Goal: Task Accomplishment & Management: Use online tool/utility

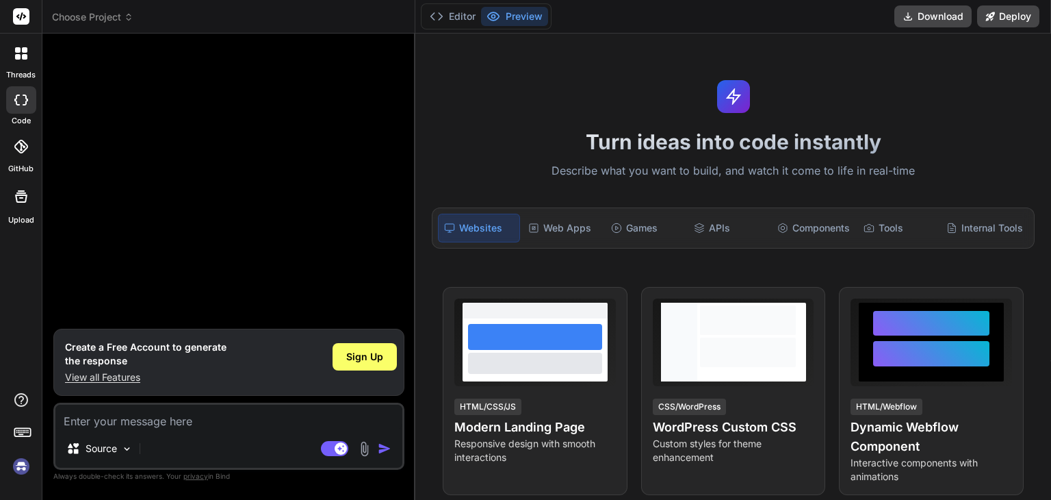
click at [365, 444] on img at bounding box center [365, 449] width 16 height 16
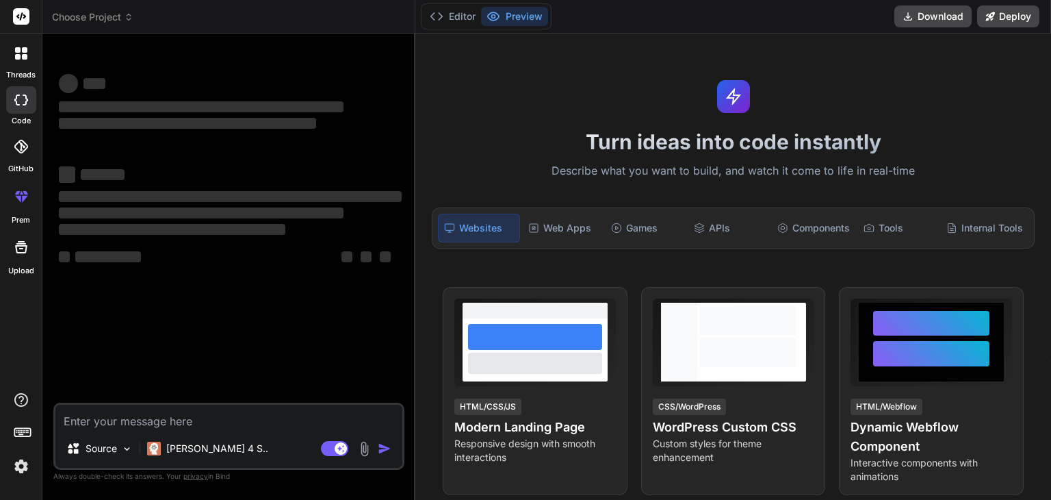
click at [365, 452] on img at bounding box center [365, 449] width 16 height 16
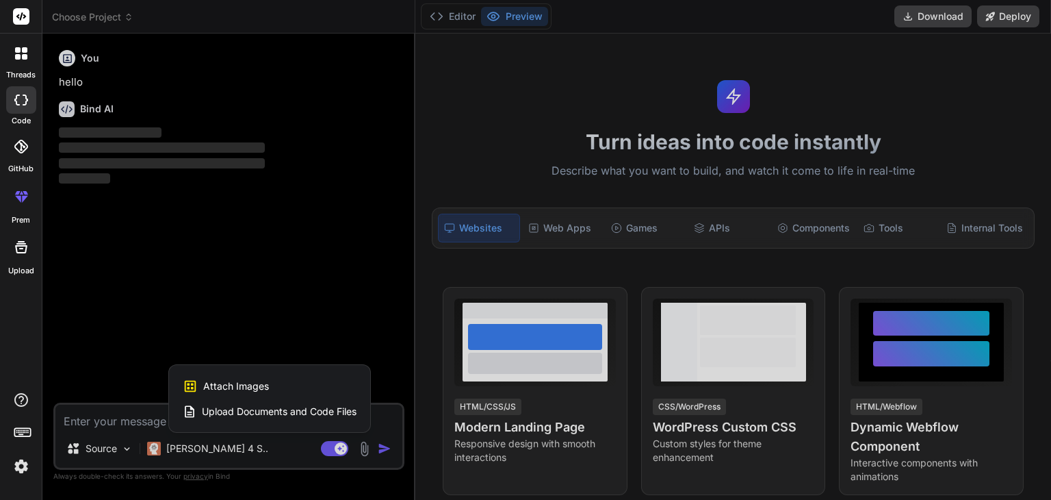
click at [235, 385] on span "Attach Images" at bounding box center [236, 386] width 66 height 14
type textarea "x"
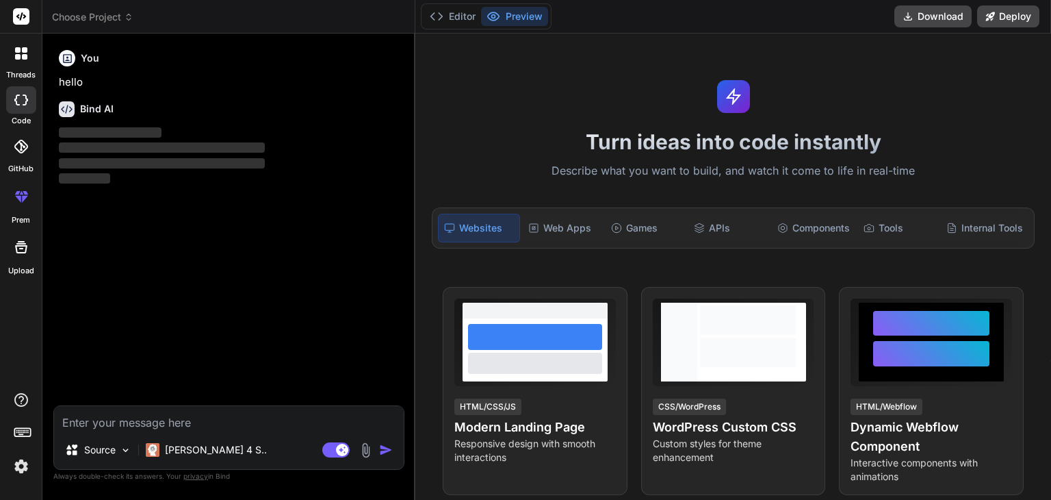
type input "C:\fakepath\Intelligent-Insights-08-19-2025_01_19_PM.png"
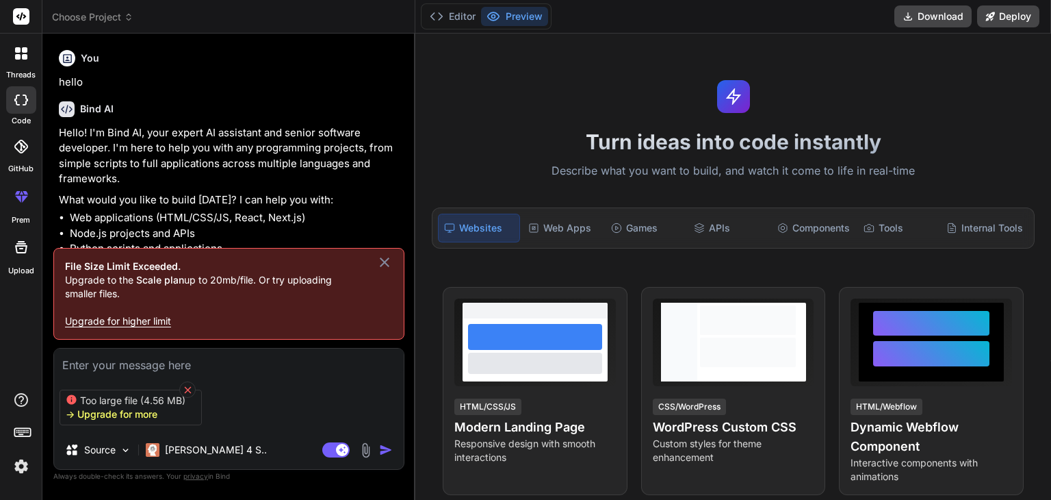
click at [187, 386] on icon at bounding box center [187, 389] width 7 height 7
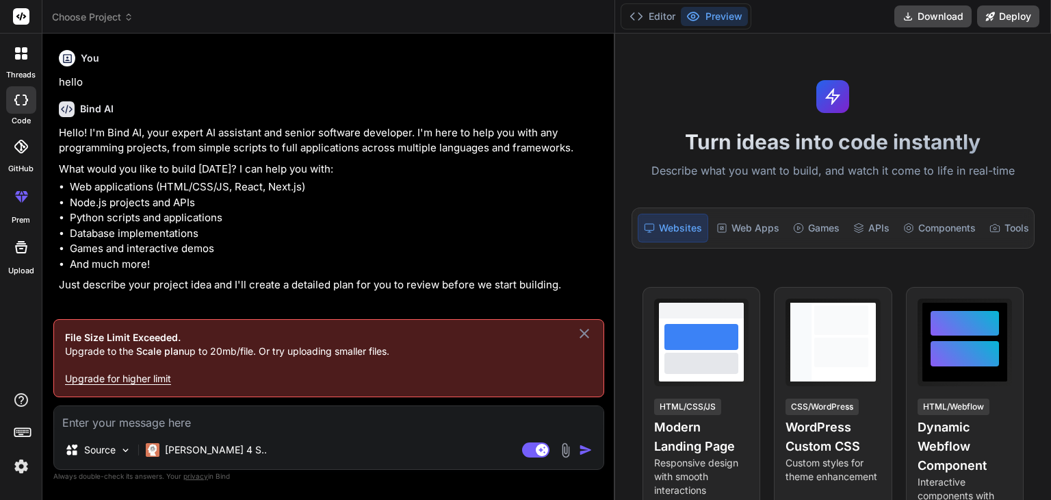
drag, startPoint x: 414, startPoint y: 153, endPoint x: 597, endPoint y: 186, distance: 185.8
click at [597, 186] on div "Bind AI Web Search Created with Pixso. Code Generator You hello Bind AI Hello! …" at bounding box center [328, 267] width 573 height 466
click at [589, 335] on icon at bounding box center [584, 333] width 16 height 16
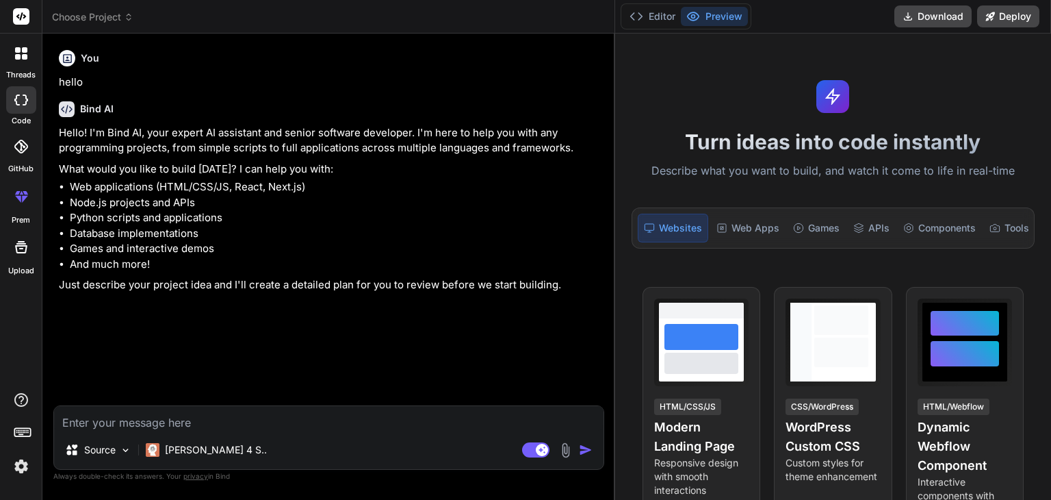
click at [569, 450] on img at bounding box center [566, 450] width 16 height 16
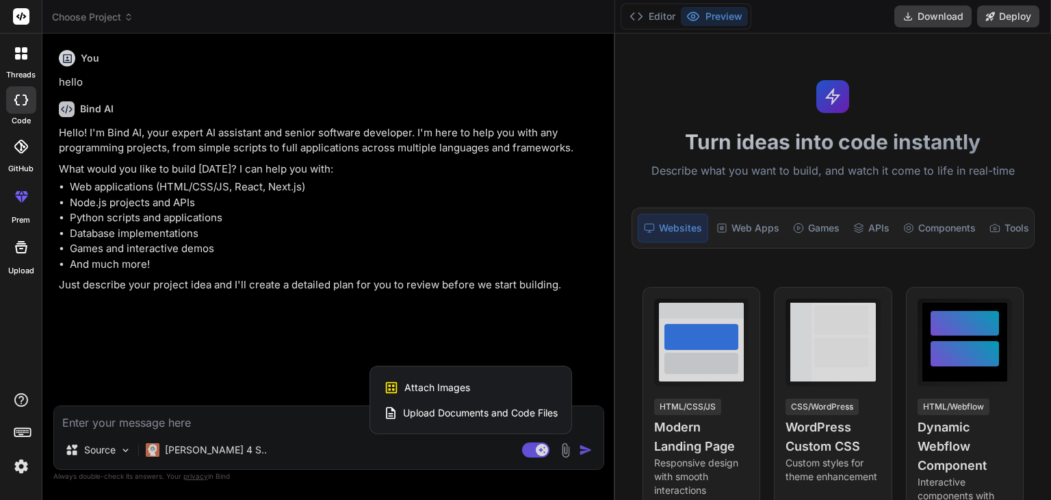
click at [433, 390] on span "Attach Images" at bounding box center [437, 388] width 66 height 14
type textarea "x"
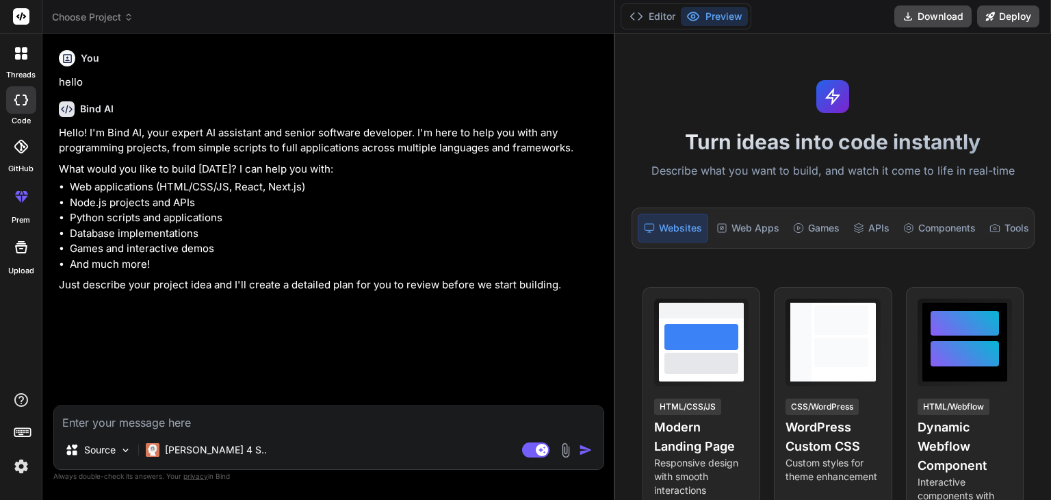
type input "C:\fakepath\Intelligent-Insights-08-19-2025_01_19_PM (1).png"
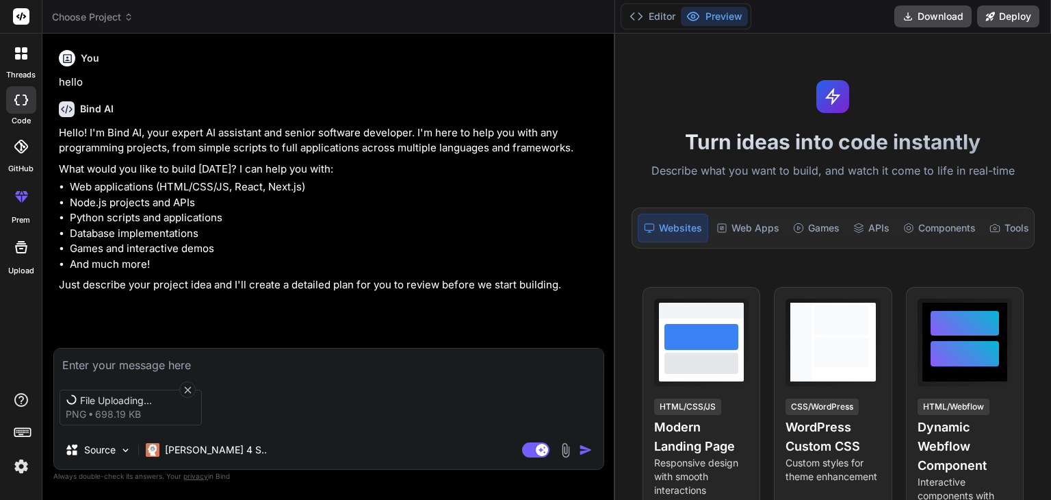
click at [259, 361] on textarea at bounding box center [329, 360] width 550 height 25
type textarea "x"
type textarea "i"
type textarea "x"
type textarea "in"
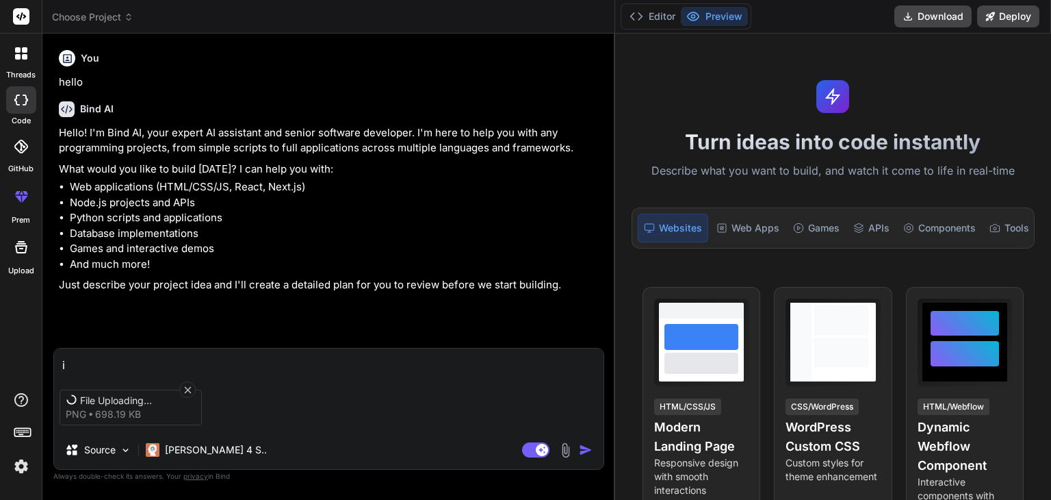
type textarea "x"
type textarea "ine"
type textarea "x"
type textarea "inee"
type textarea "x"
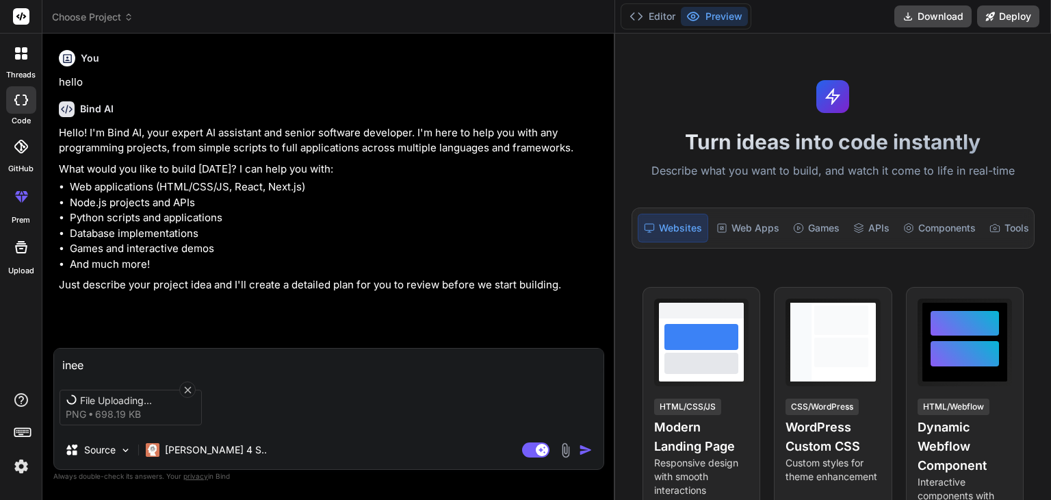
type textarea "ineed"
type textarea "x"
type textarea "ineed"
type textarea "x"
type textarea "ineed"
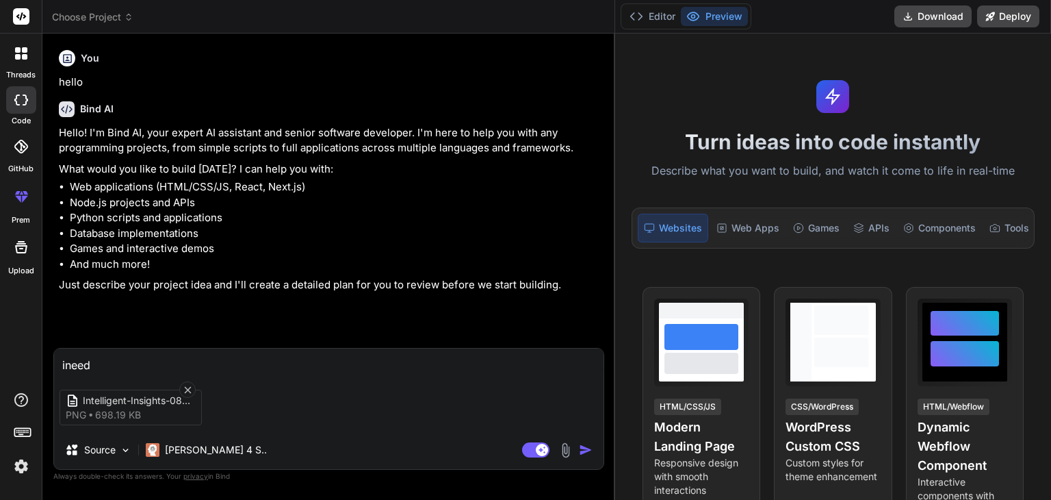
type textarea "x"
type textarea "inee"
type textarea "x"
type textarea "ine"
type textarea "x"
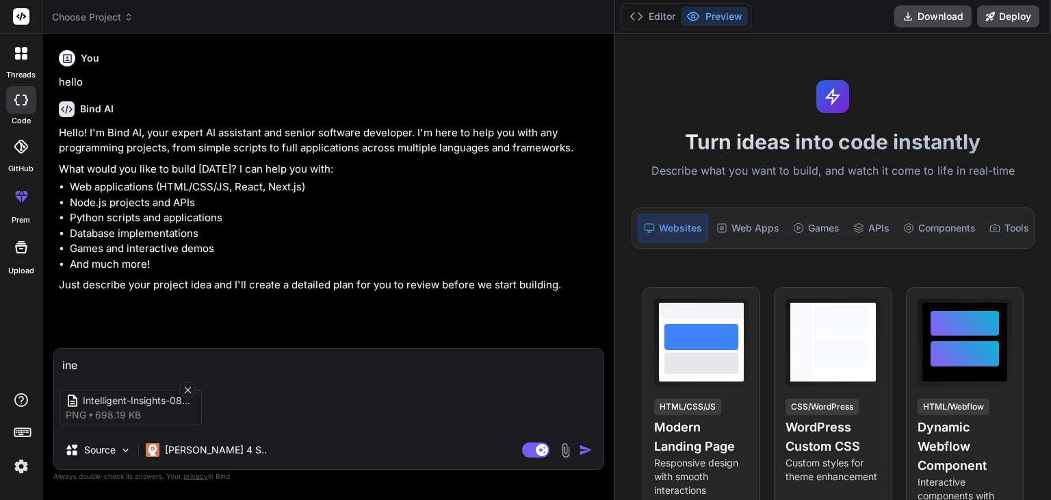
type textarea "in"
type textarea "x"
type textarea "i"
type textarea "x"
type textarea "i"
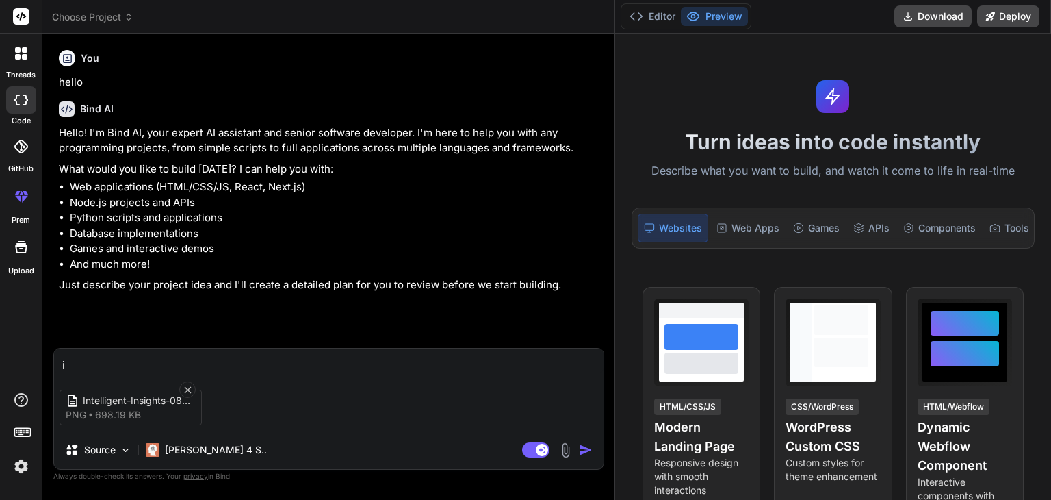
type textarea "x"
type textarea "i n"
type textarea "x"
type textarea "i ne"
type textarea "x"
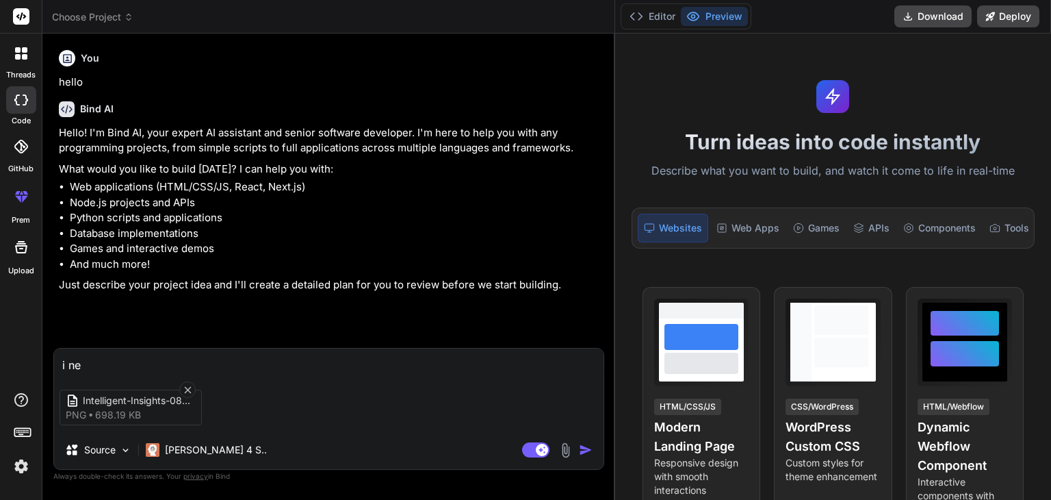
type textarea "i nee"
type textarea "x"
type textarea "i need"
type textarea "x"
type textarea "i need"
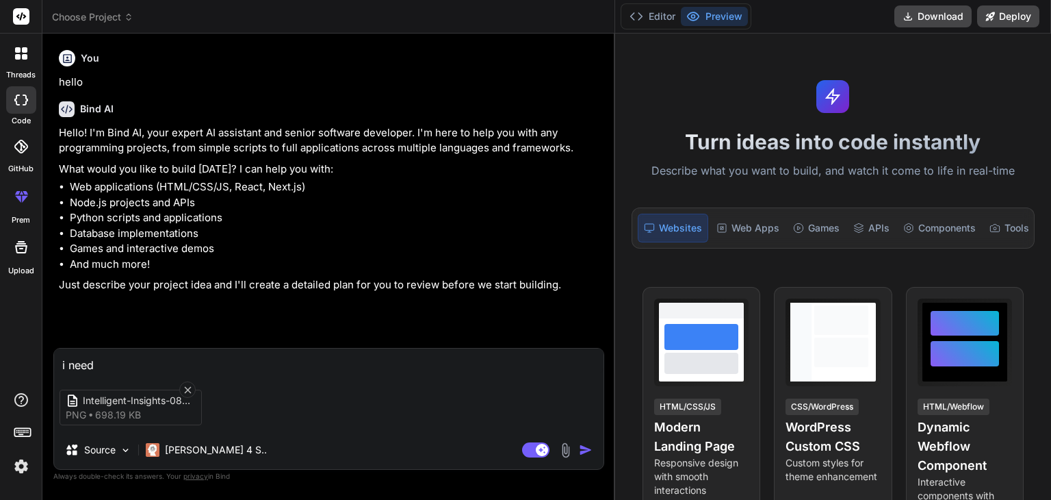
type textarea "x"
type textarea "i need s"
type textarea "x"
type textarea "i need sa"
type textarea "x"
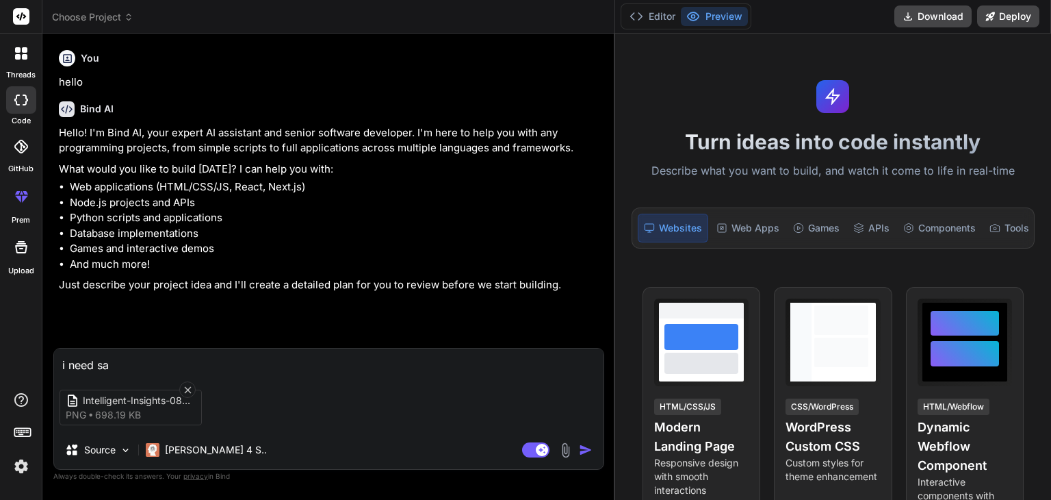
type textarea "i need [PERSON_NAME]"
type textarea "x"
type textarea "i need same"
type textarea "x"
type textarea "i need same"
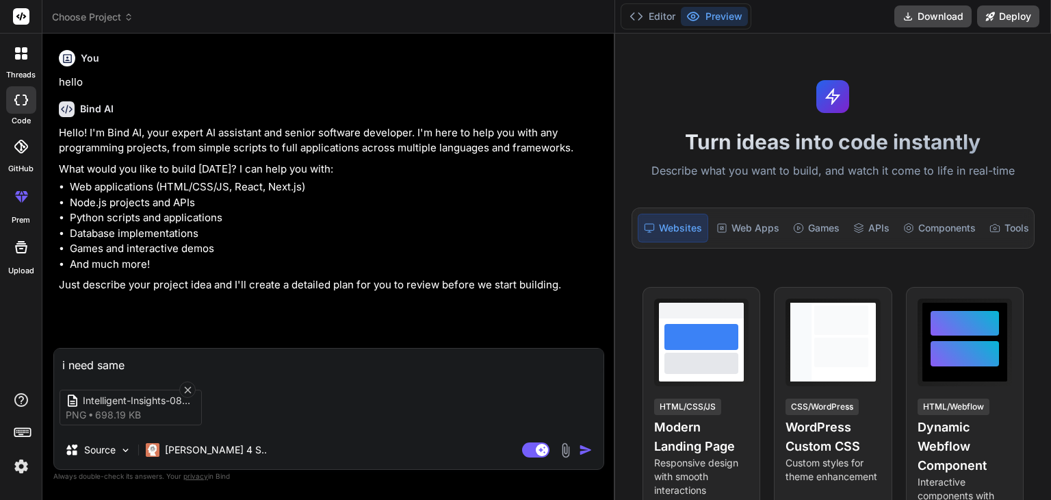
type textarea "x"
type textarea "i need same h"
type textarea "x"
type textarea "i need same ht"
type textarea "x"
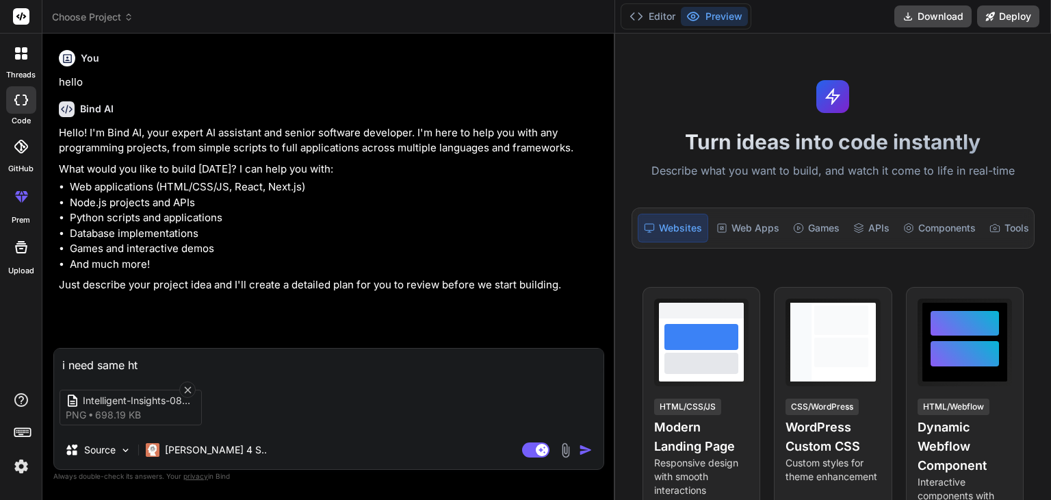
type textarea "i need same htm"
type textarea "x"
type textarea "i need same html"
type textarea "x"
type textarea "i need same html"
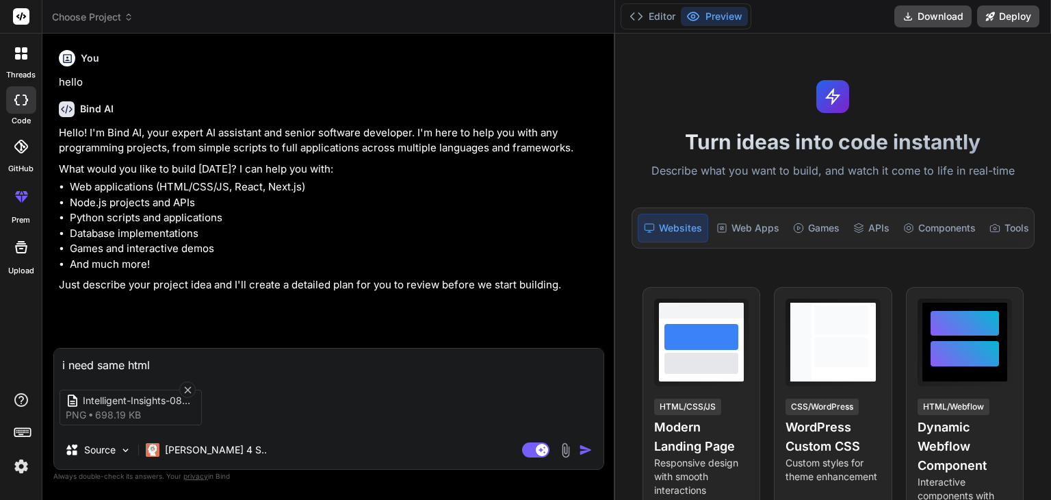
type textarea "x"
type textarea "i need same html c"
type textarea "x"
type textarea "i need same html co"
type textarea "x"
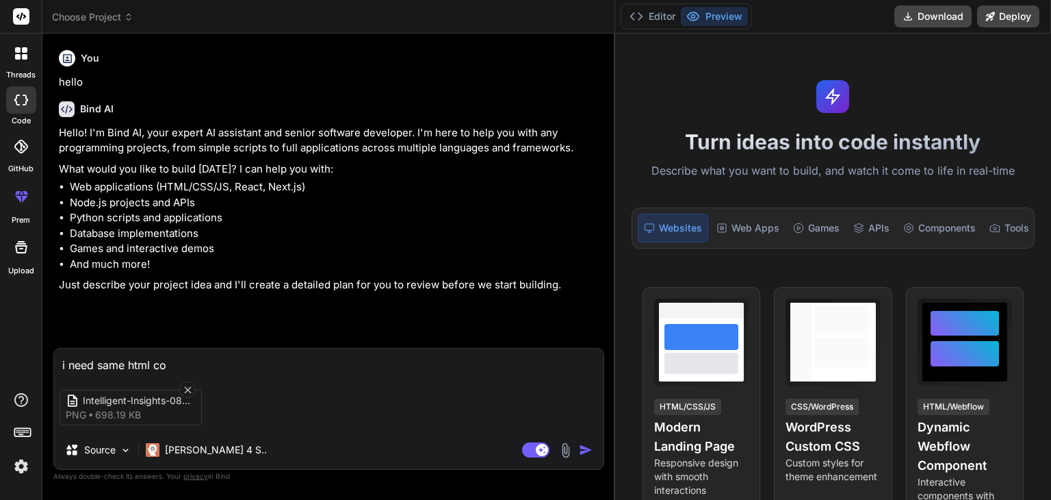
type textarea "i need same html cod"
type textarea "x"
type textarea "i need same html code"
type textarea "x"
type textarea "i need same html code"
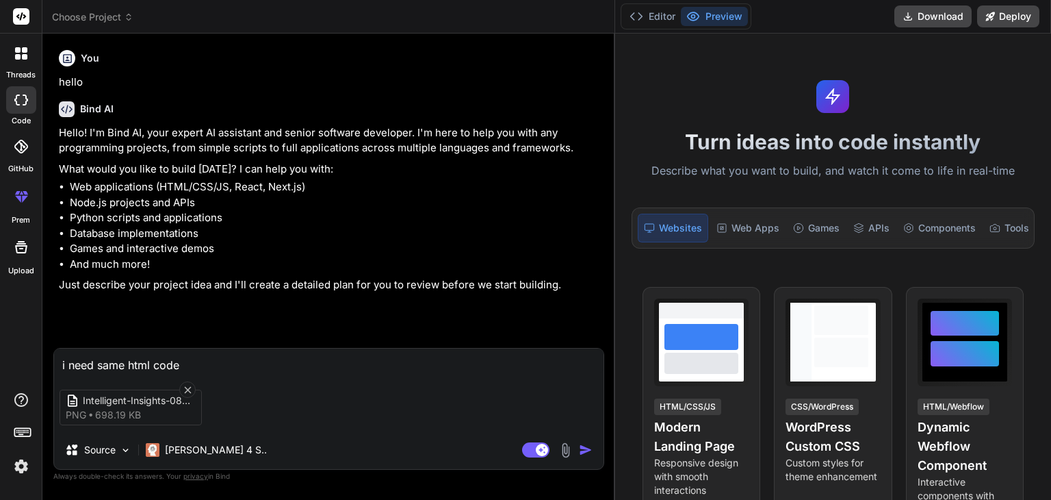
click at [588, 451] on img "button" at bounding box center [586, 450] width 14 height 14
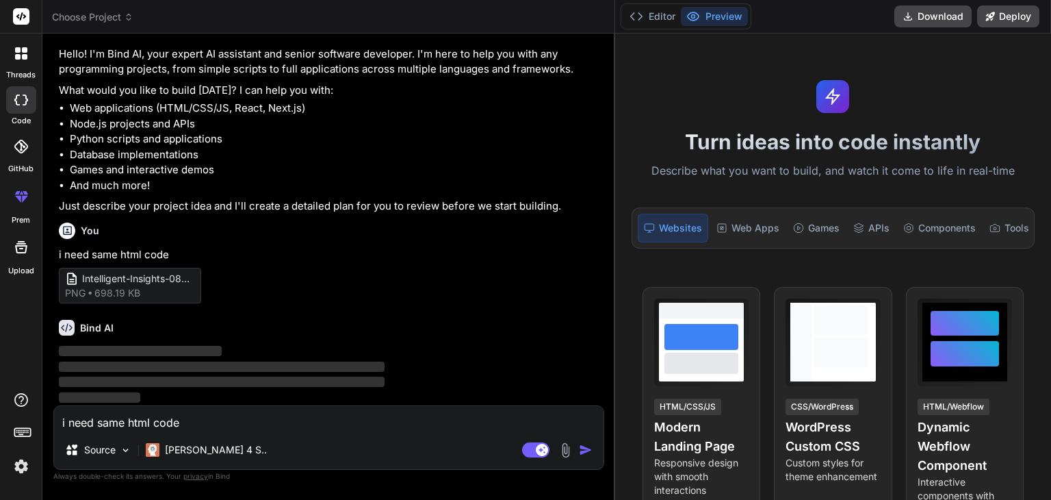
scroll to position [79, 0]
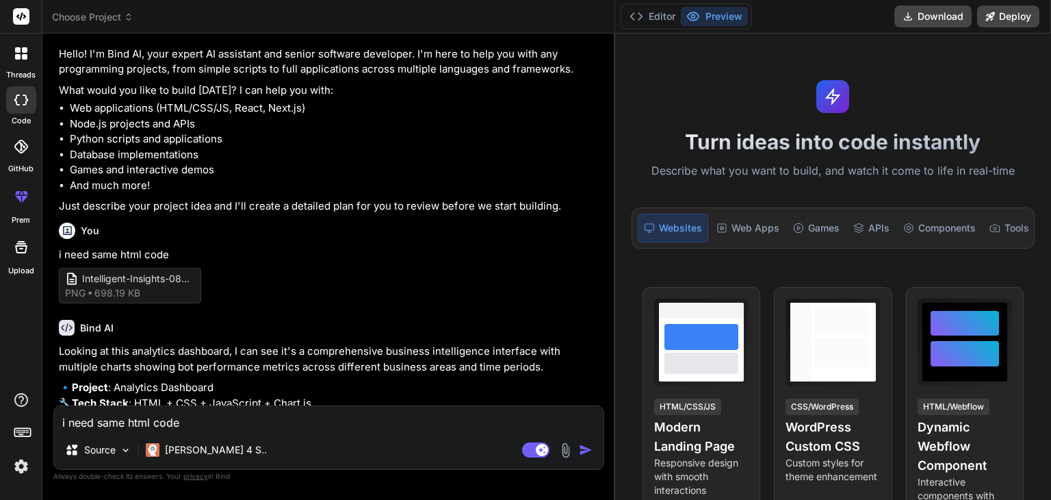
type textarea "x"
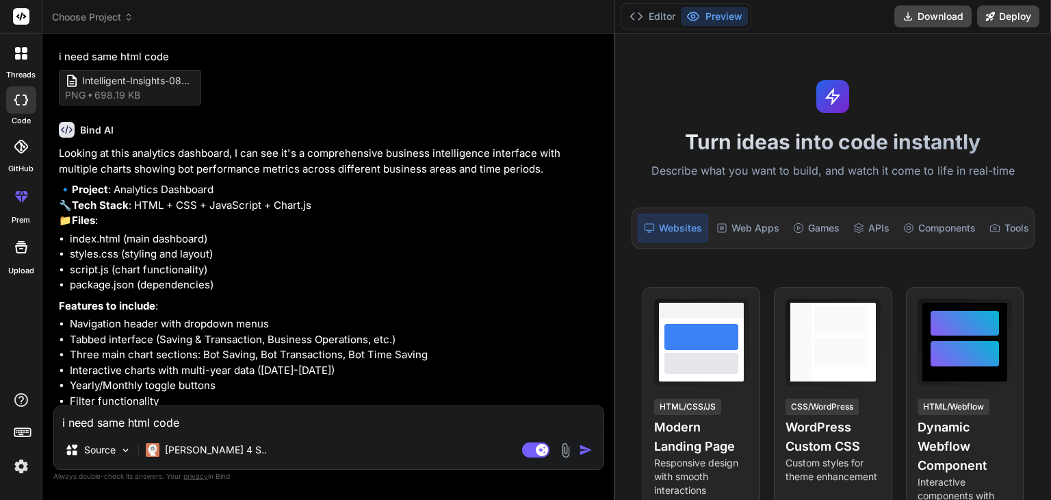
scroll to position [350, 0]
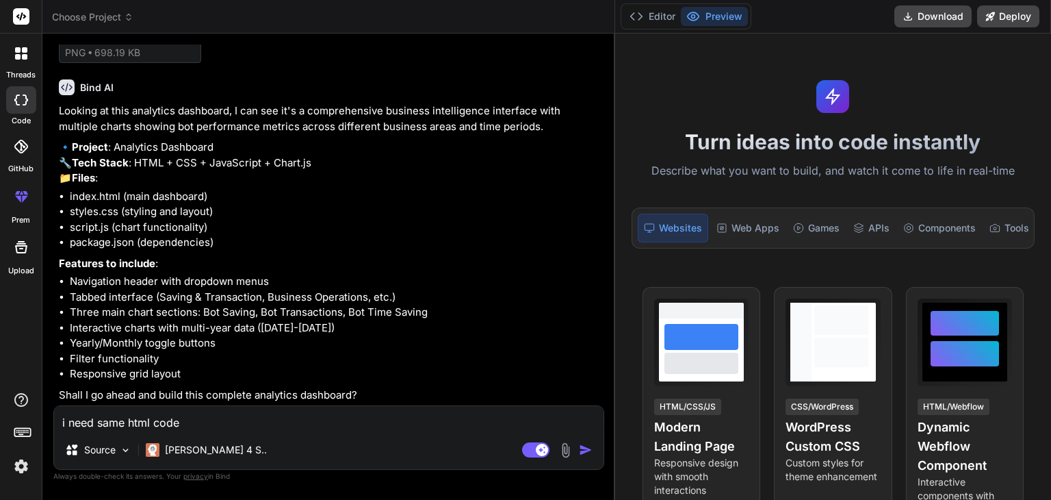
click at [363, 420] on textarea "i need same html code" at bounding box center [329, 418] width 550 height 25
type textarea "c"
type textarea "x"
type textarea "cr"
type textarea "x"
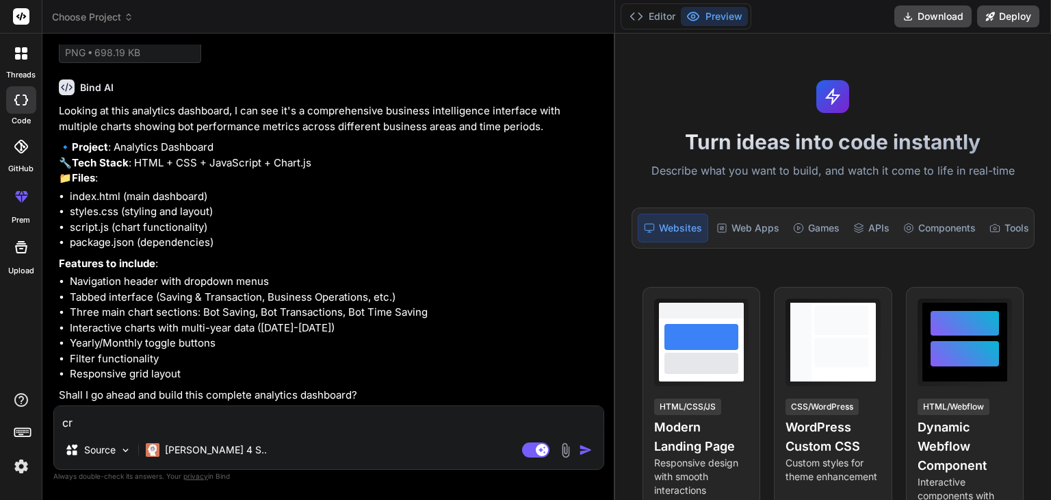
type textarea "cre"
type textarea "x"
type textarea "crea"
type textarea "x"
type textarea "creat"
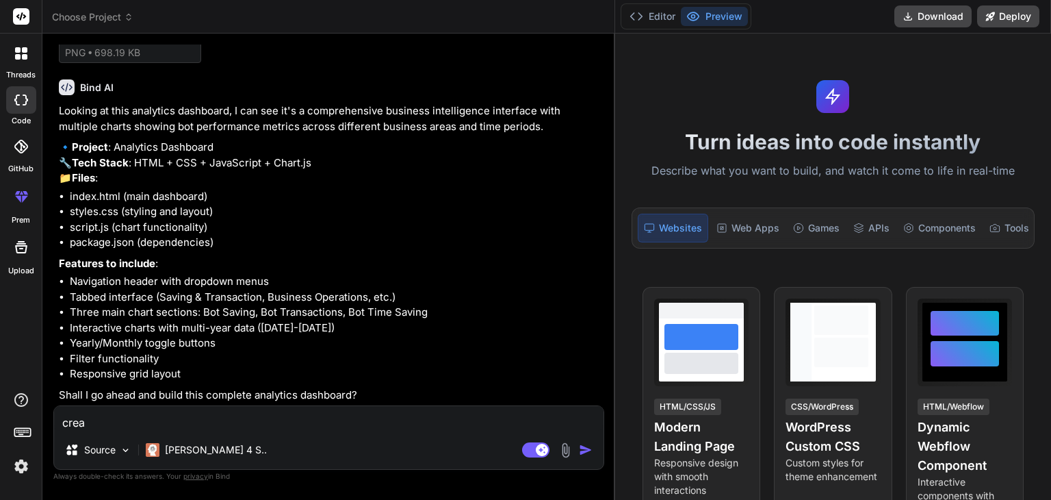
type textarea "x"
type textarea "create"
type textarea "x"
type textarea "create"
type textarea "x"
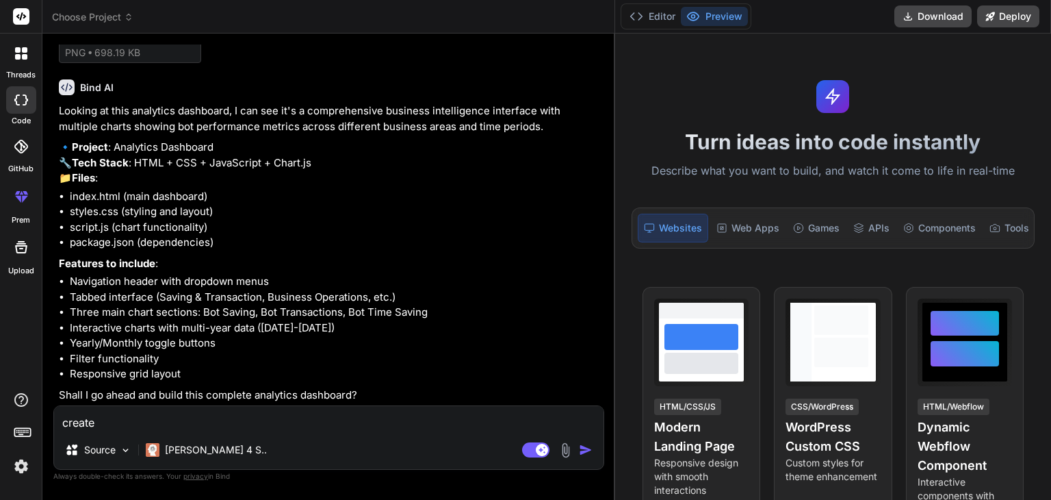
type textarea "create h"
type textarea "x"
type textarea "create ht"
type textarea "x"
type textarea "create htm"
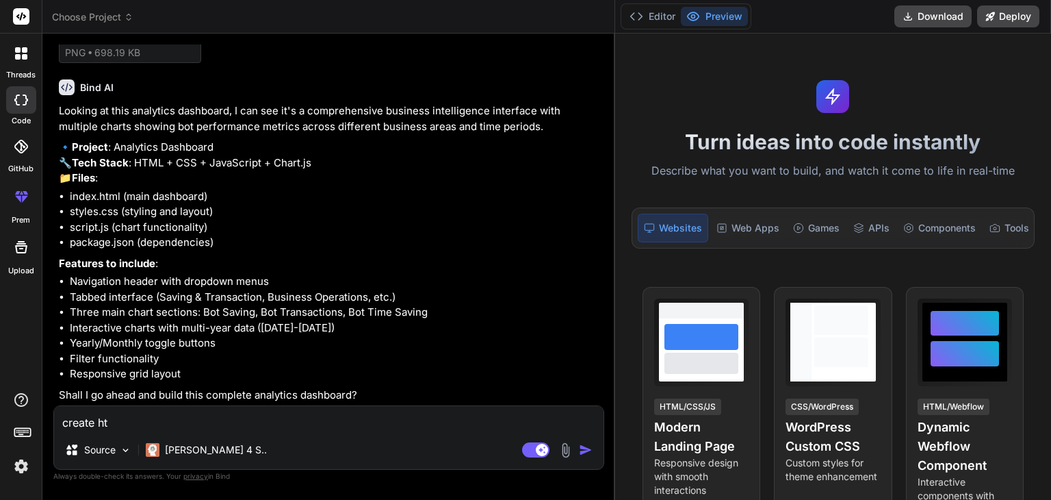
type textarea "x"
type textarea "create html"
type textarea "x"
type textarea "create html"
type textarea "x"
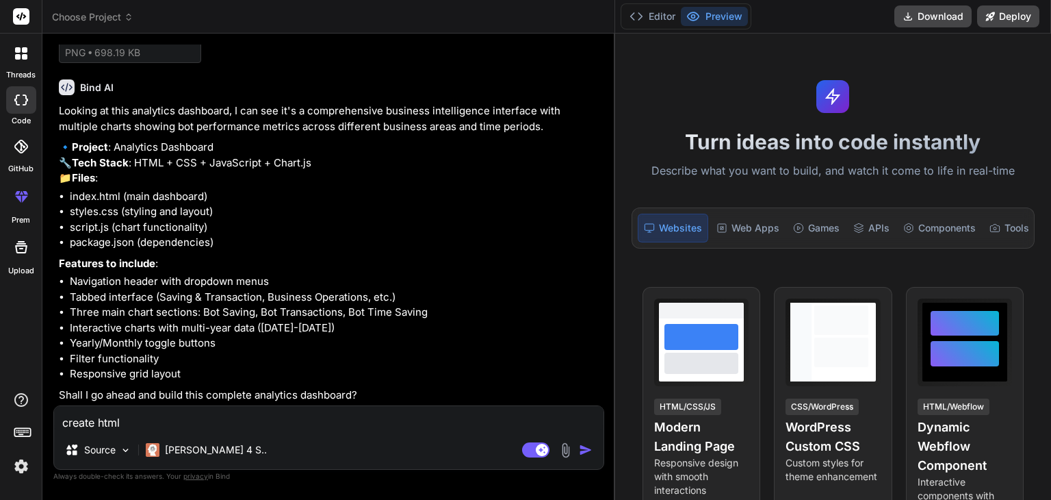
type textarea "create html c"
type textarea "x"
type textarea "create html co"
type textarea "x"
type textarea "create html cod"
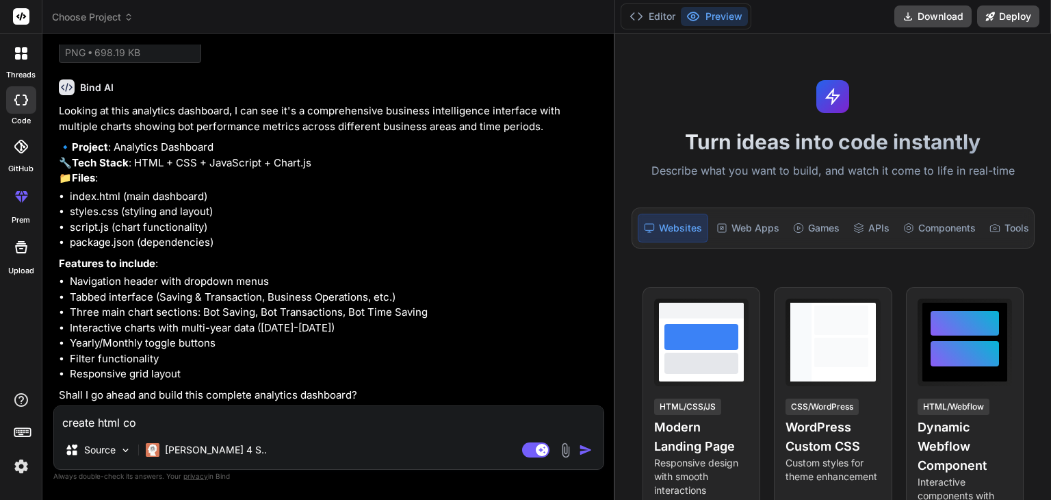
type textarea "x"
type textarea "create html code"
type textarea "x"
type textarea "create html code"
type textarea "x"
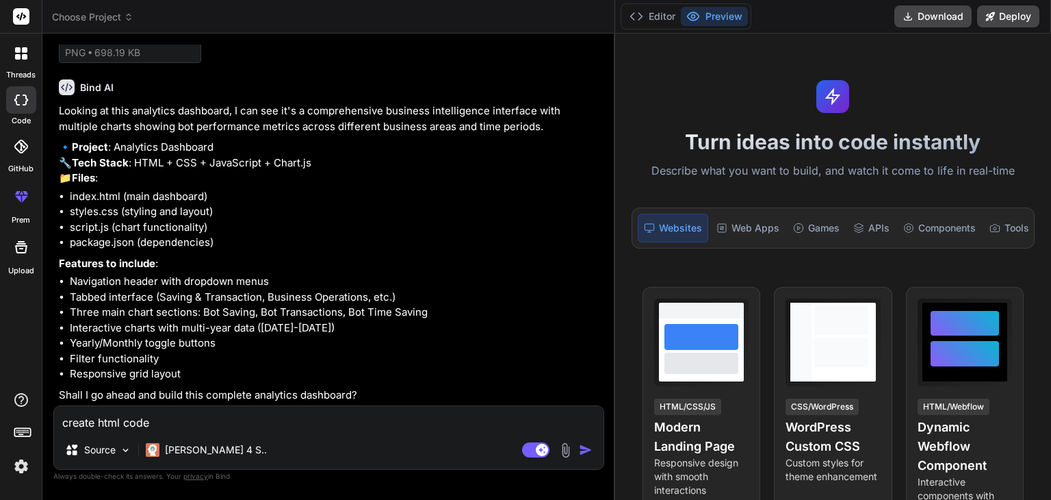
type textarea "create html code o"
type textarea "x"
type textarea "create html code of"
type textarea "x"
type textarea "create html code of"
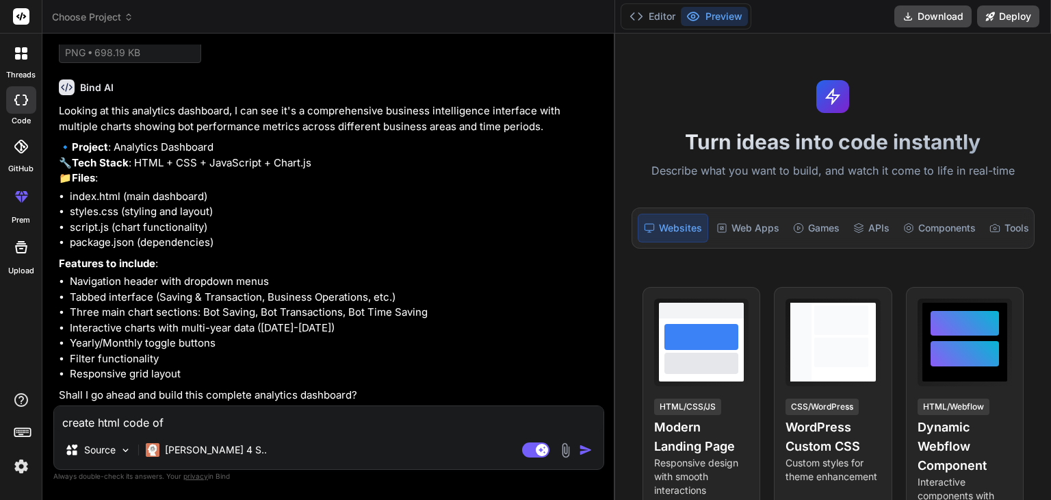
type textarea "x"
type textarea "create html code of t"
type textarea "x"
type textarea "create html code of th"
type textarea "x"
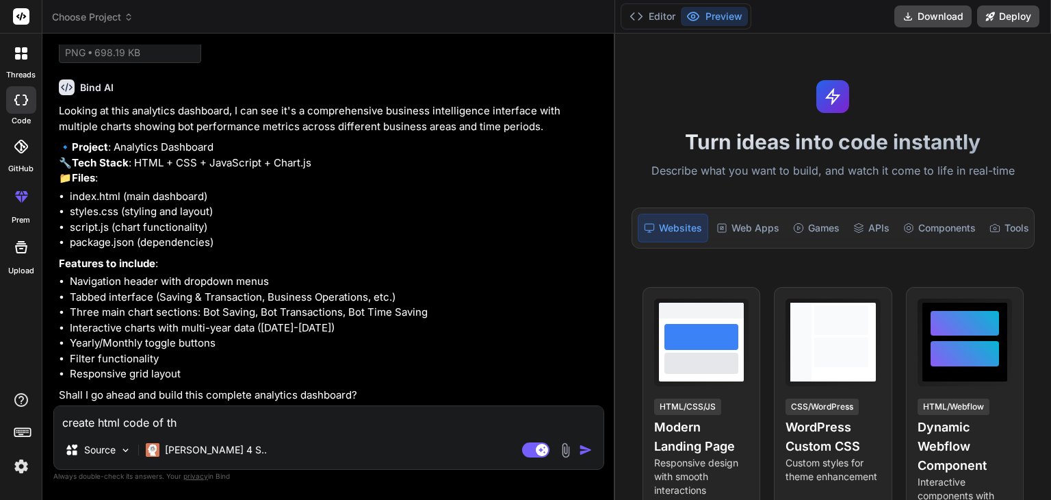
type textarea "create html code of thi"
type textarea "x"
type textarea "create html code of this"
type textarea "x"
type textarea "create html code of this"
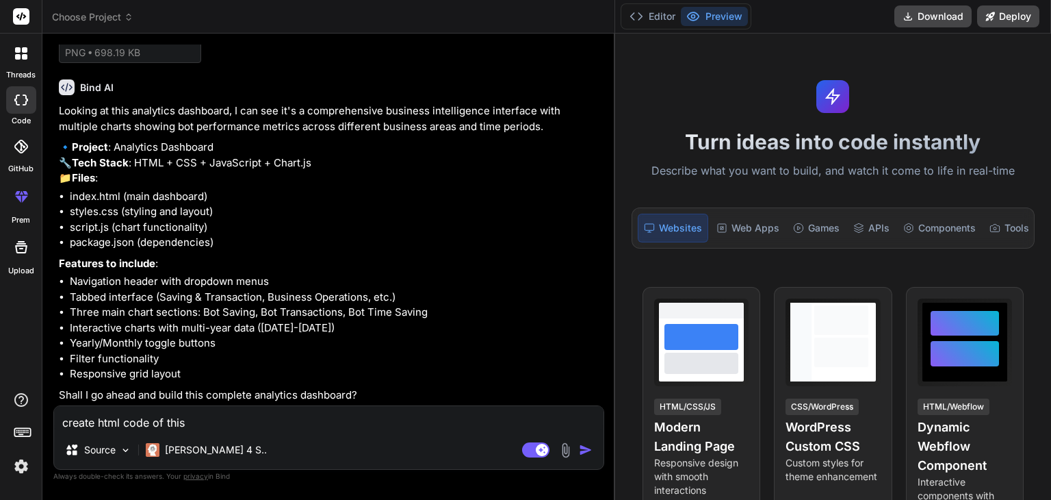
type textarea "x"
type textarea "create html code of this ["
type textarea "x"
type textarea "create html code of this"
type textarea "x"
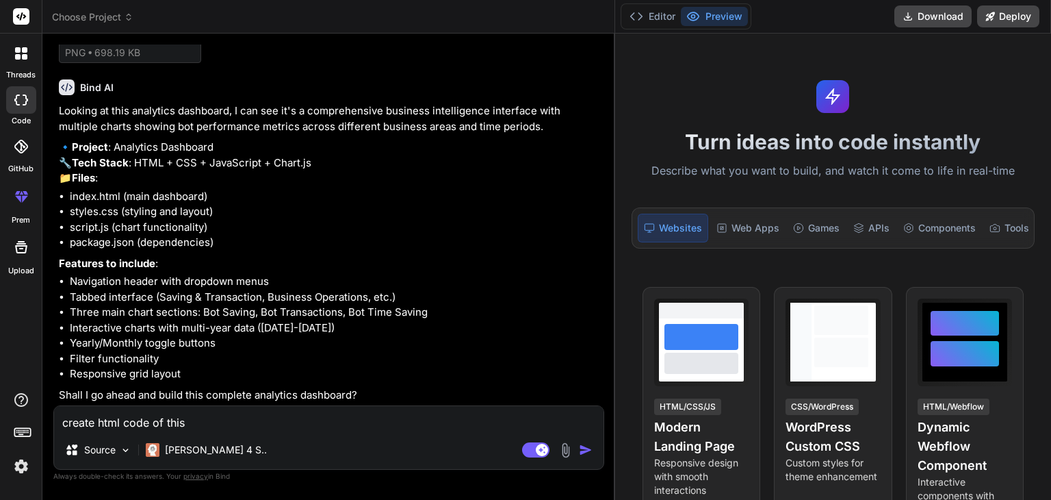
type textarea "create html code of this o"
type textarea "x"
type textarea "create html code of this"
type textarea "x"
type textarea "create html code of this p"
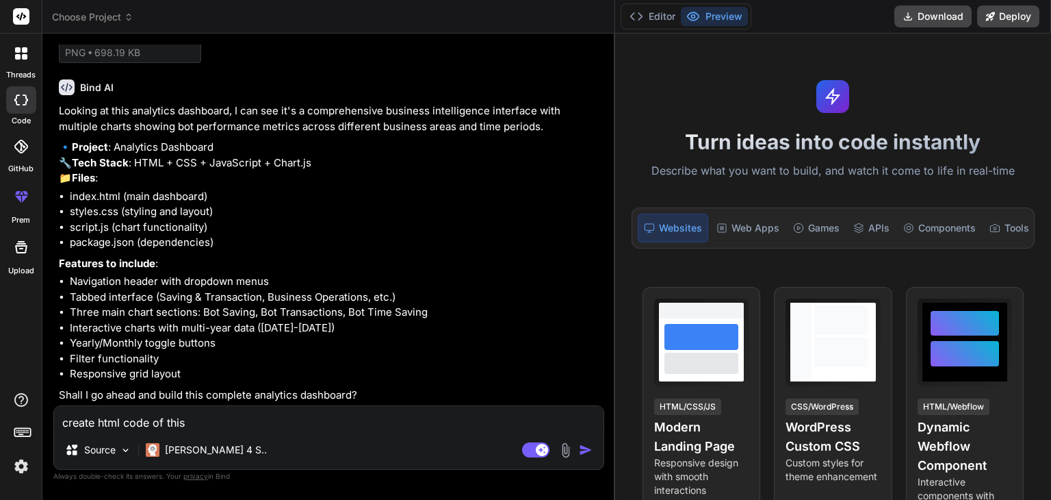
type textarea "x"
type textarea "create html code of this pa"
type textarea "x"
type textarea "create html code of this pag"
type textarea "x"
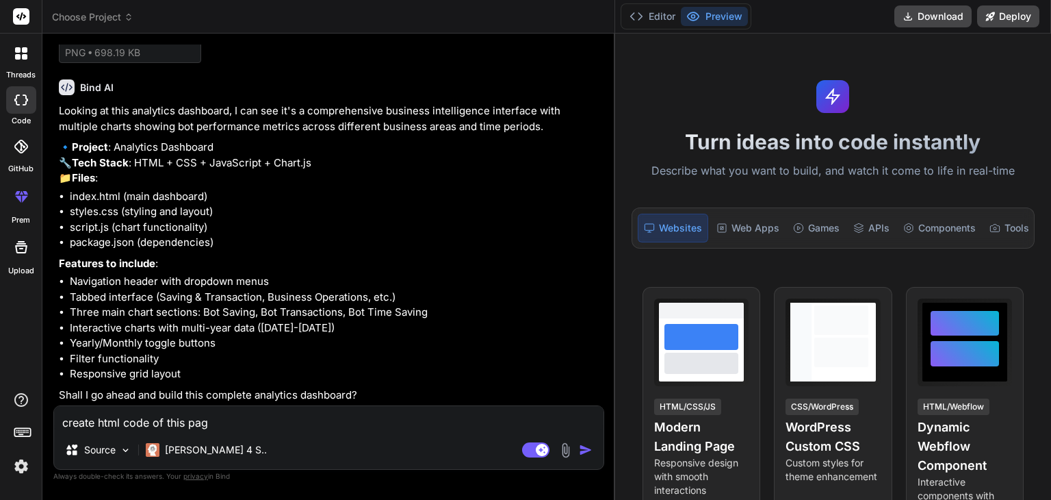
type textarea "create html code of this page"
type textarea "x"
type textarea "create html code of this page"
click at [589, 450] on img "button" at bounding box center [586, 450] width 14 height 14
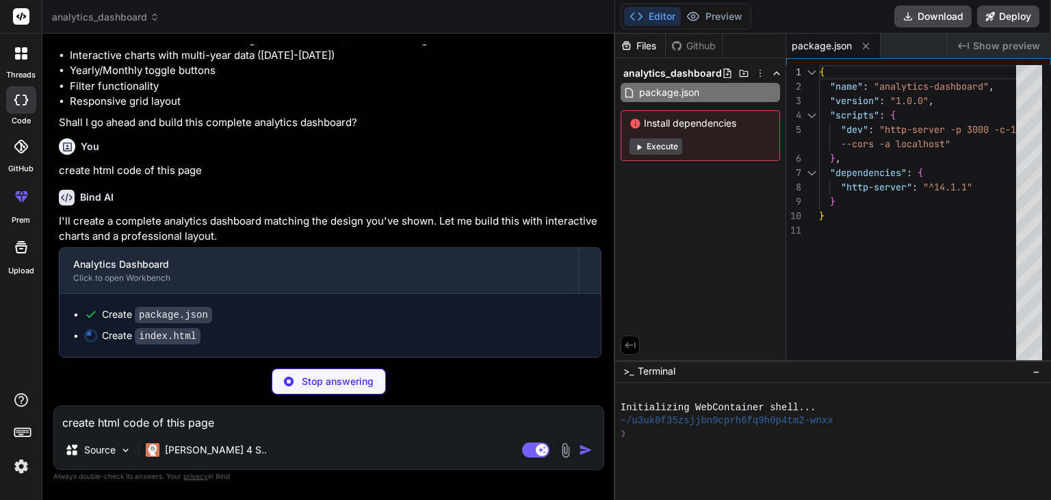
scroll to position [621, 0]
type textarea "x"
type textarea "</main> </div> <script src="script.js"></script> </body> </html>"
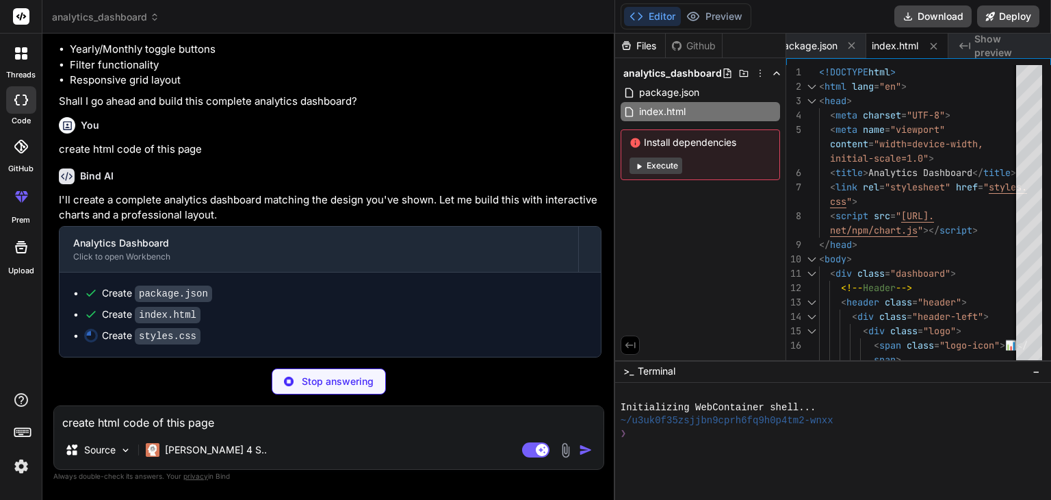
click at [670, 164] on button "Execute" at bounding box center [656, 165] width 53 height 16
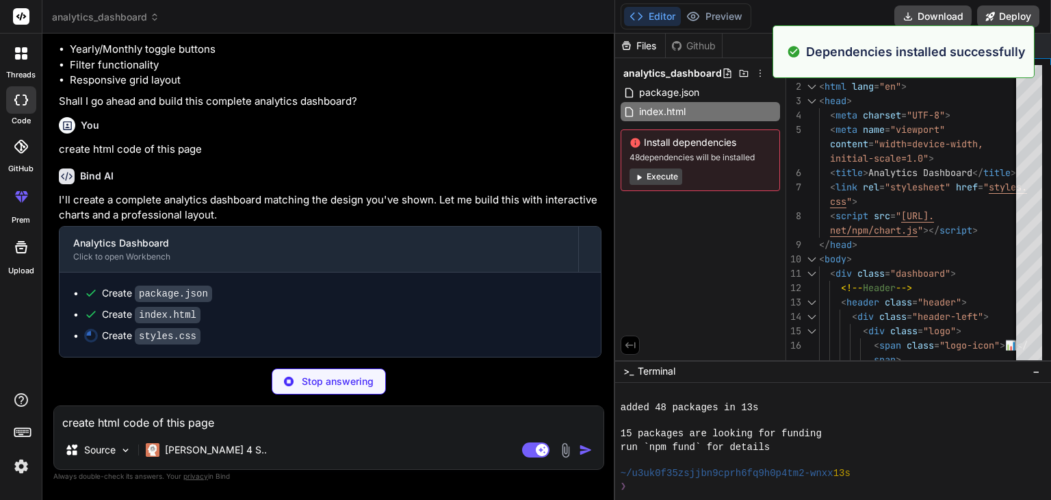
scroll to position [144, 0]
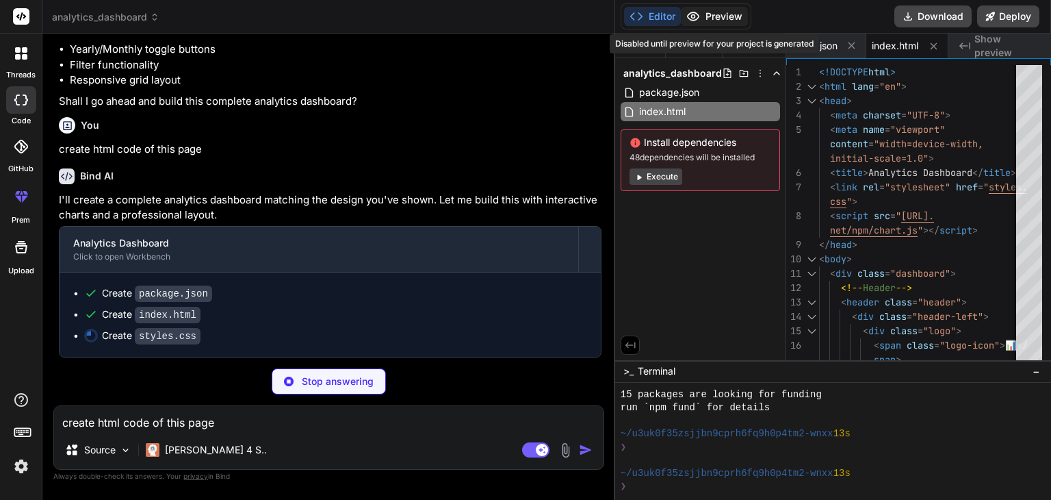
type textarea "x"
type textarea "gap: 12px; } }"
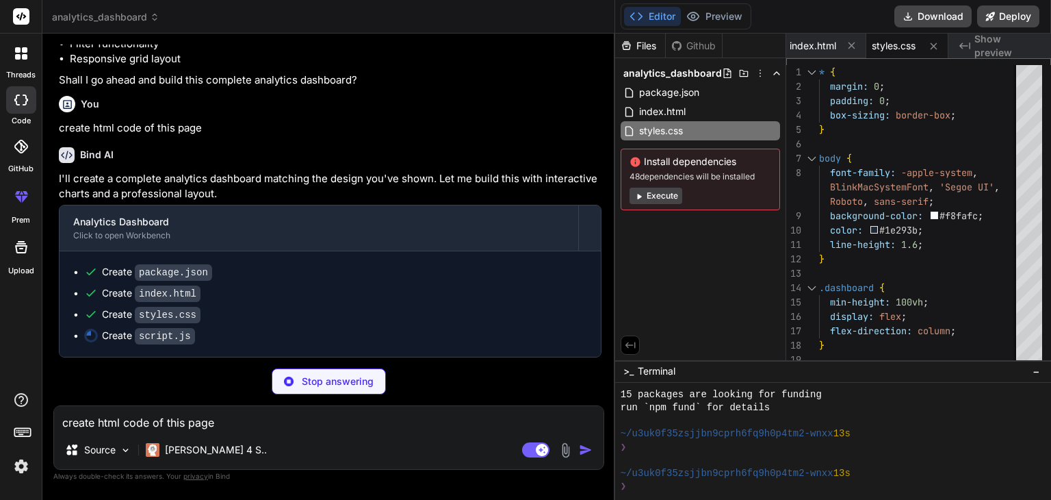
scroll to position [662, 0]
type textarea "x"
type textarea "}); }); });"
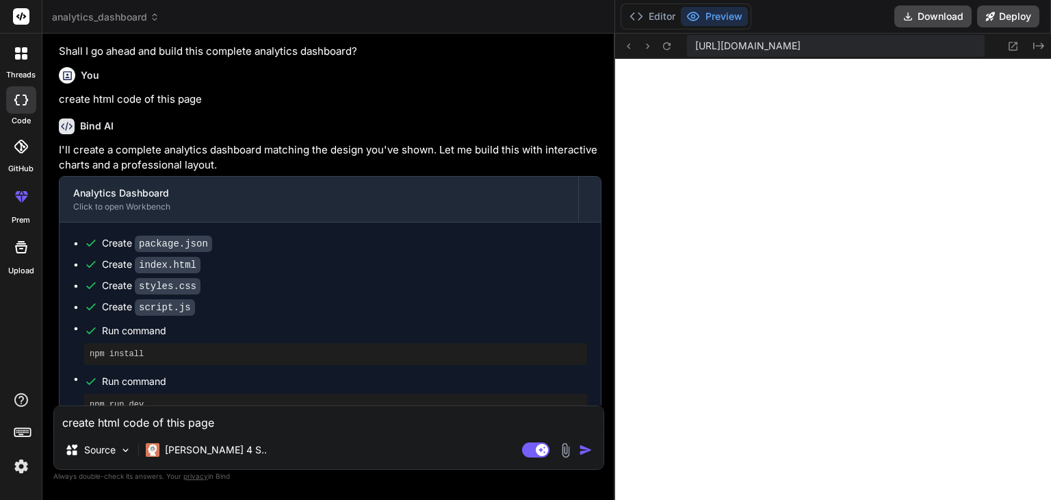
scroll to position [840, 0]
type textarea "x"
click at [208, 417] on textarea "create html code of this page" at bounding box center [329, 418] width 550 height 25
type textarea "i"
type textarea "x"
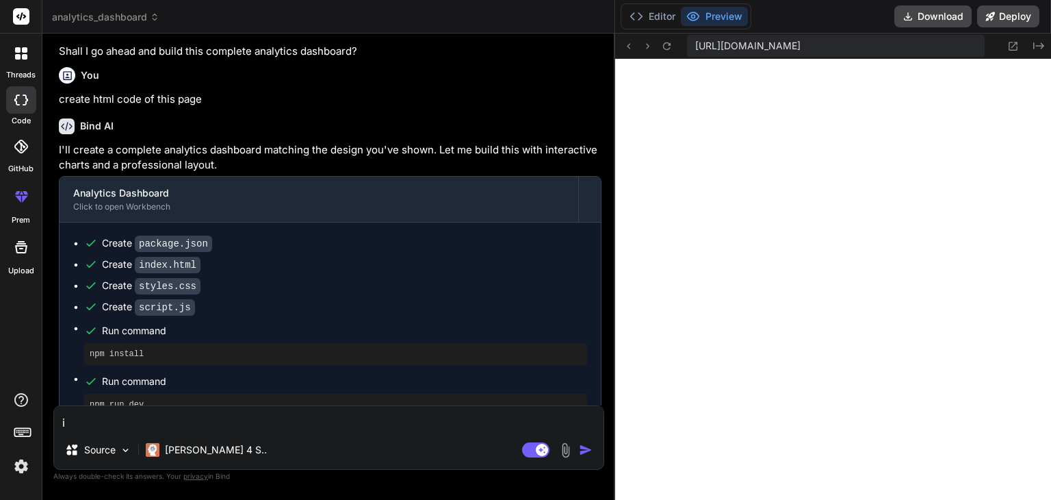
type textarea "i"
type textarea "x"
type textarea "i n"
type textarea "x"
type textarea "i ne"
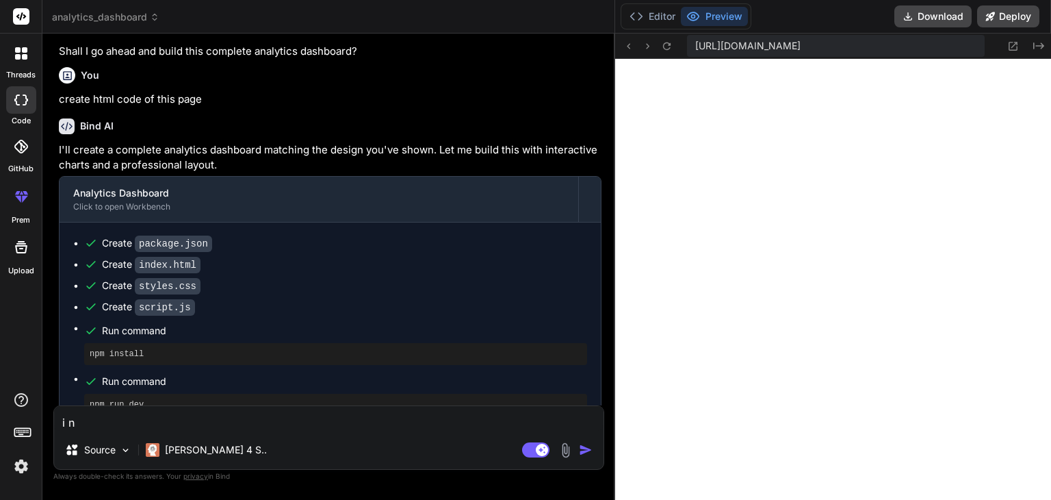
type textarea "x"
type textarea "i nee"
type textarea "x"
type textarea "i need"
type textarea "x"
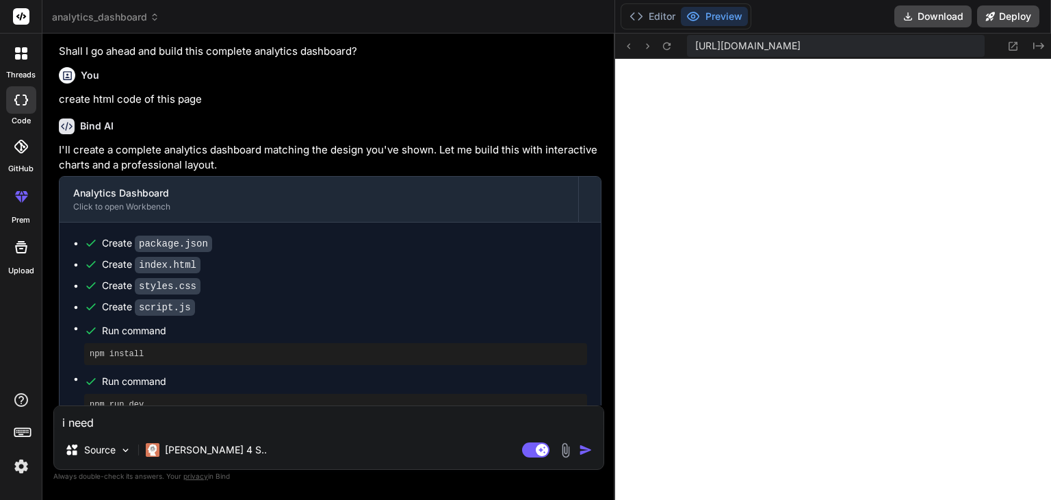
type textarea "i need"
type textarea "x"
type textarea "i need s"
type textarea "x"
type textarea "i need sa"
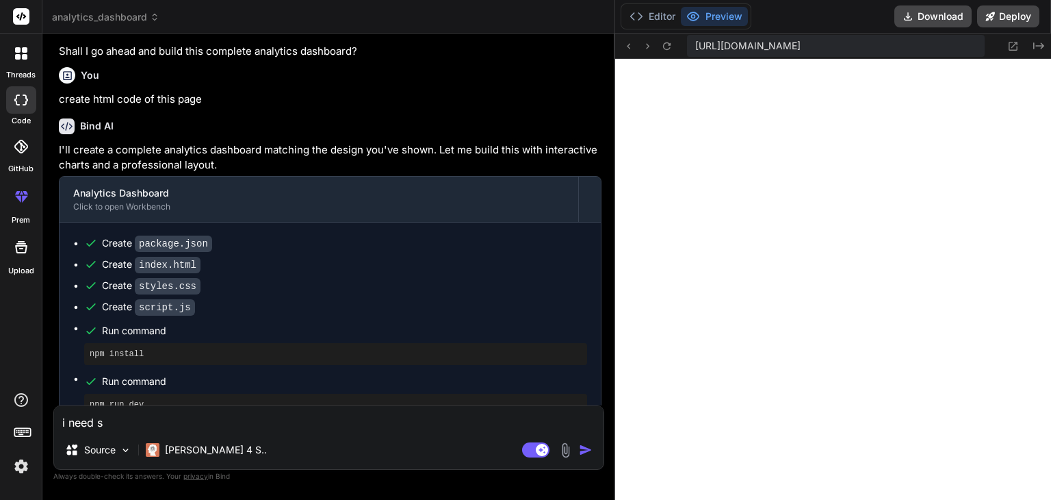
type textarea "x"
type textarea "i need [PERSON_NAME]"
type textarea "x"
type textarea "i need same"
type textarea "x"
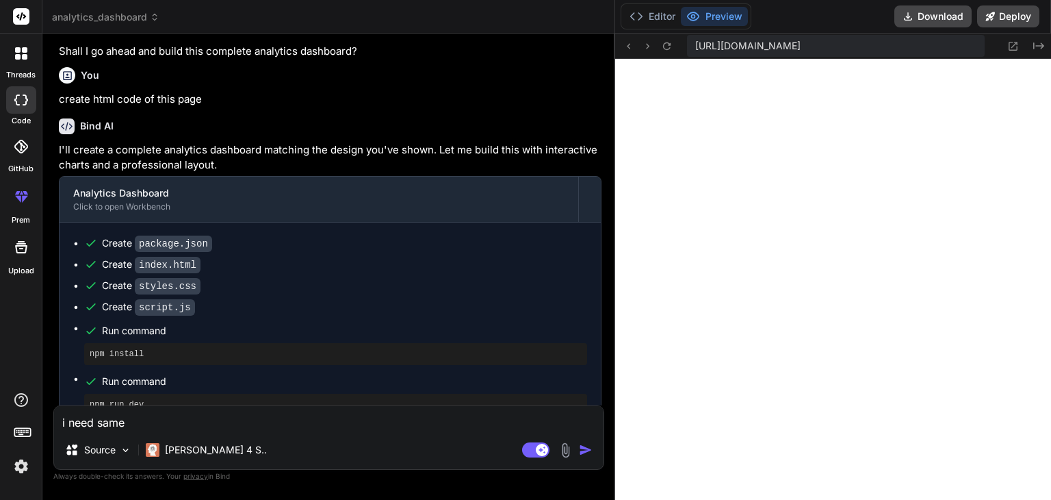
type textarea "i need same"
type textarea "x"
type textarea "i need same a"
type textarea "x"
type textarea "i need same as"
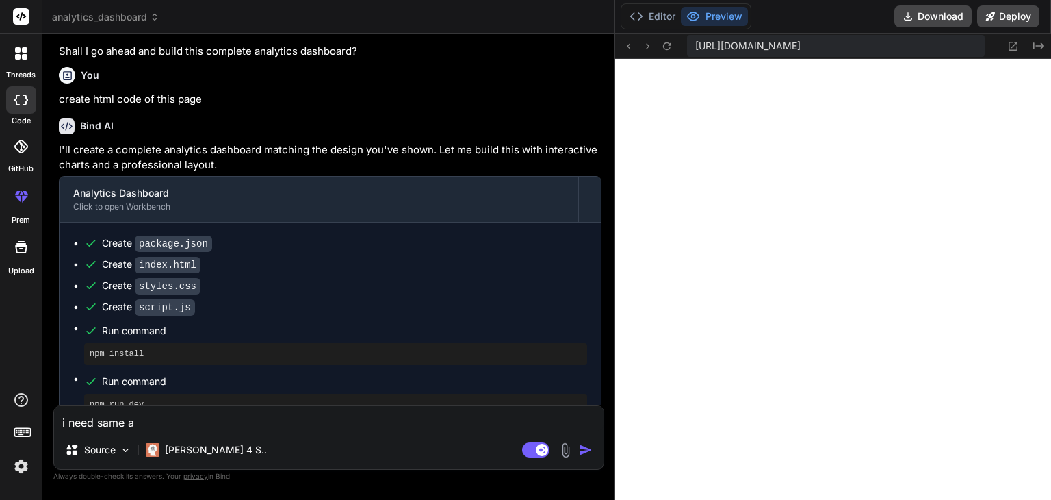
type textarea "x"
type textarea "i need same as"
type textarea "x"
type textarea "i need same as i"
type textarea "x"
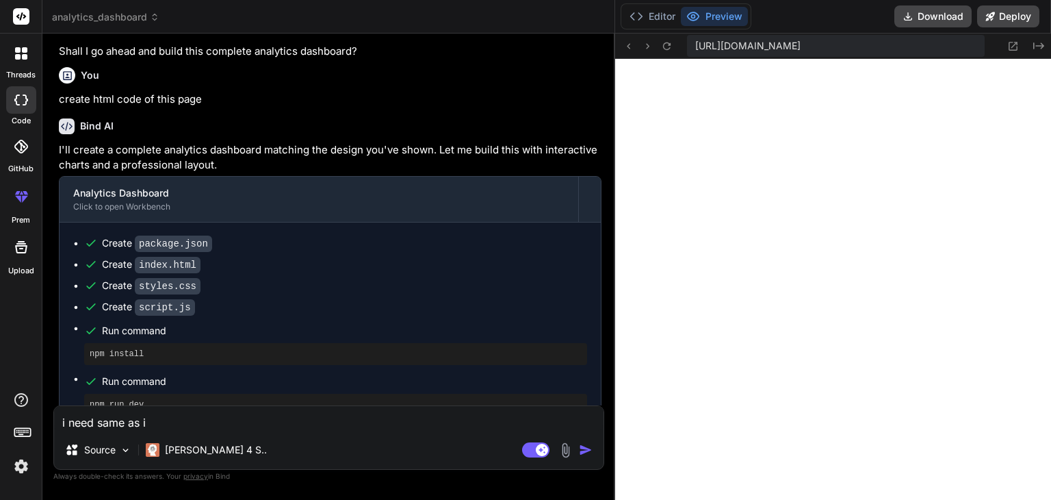
type textarea "i need same as it"
type textarea "x"
type textarea "i need same as it"
type textarea "x"
type textarea "i need same as it i"
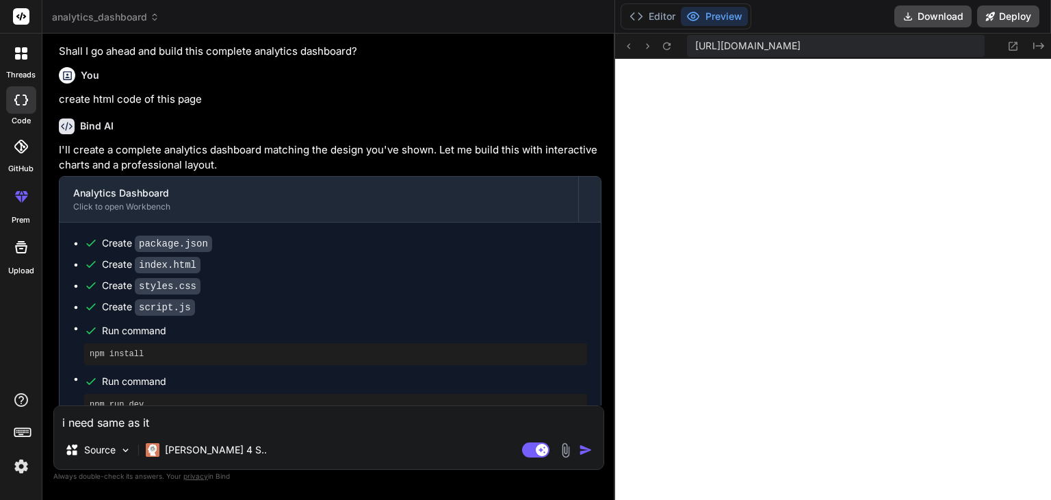
type textarea "x"
type textarea "i need same as it is"
type textarea "x"
type textarea "i need same as it is"
click at [588, 452] on img "button" at bounding box center [586, 450] width 14 height 14
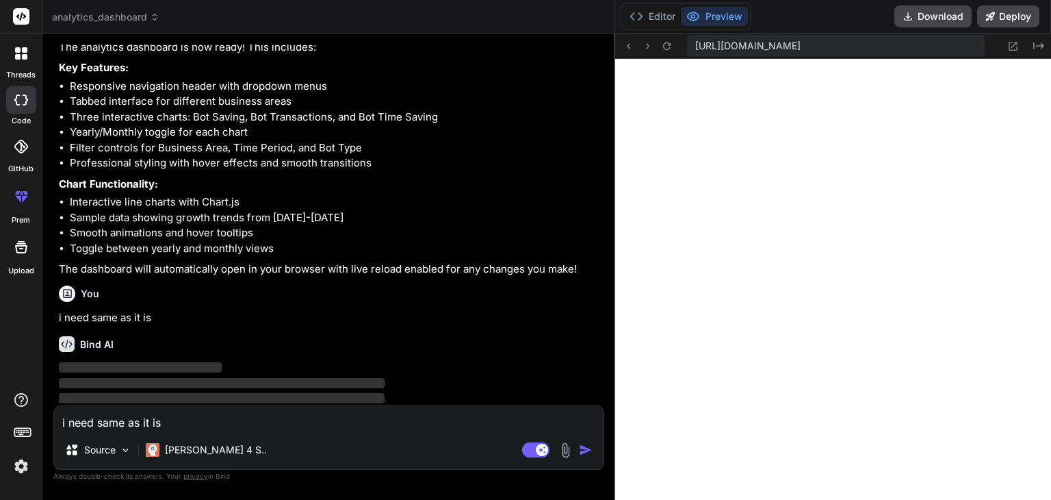
scroll to position [1104, 0]
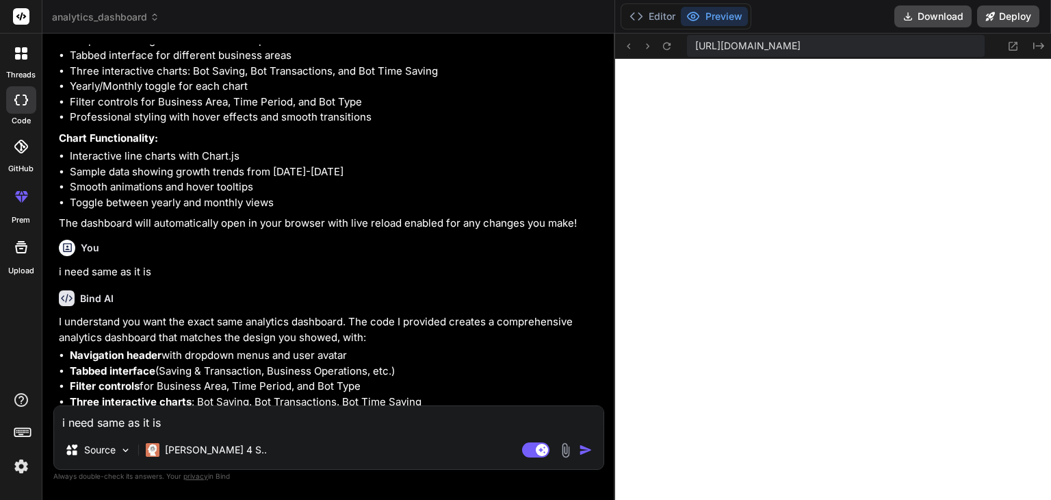
type textarea "x"
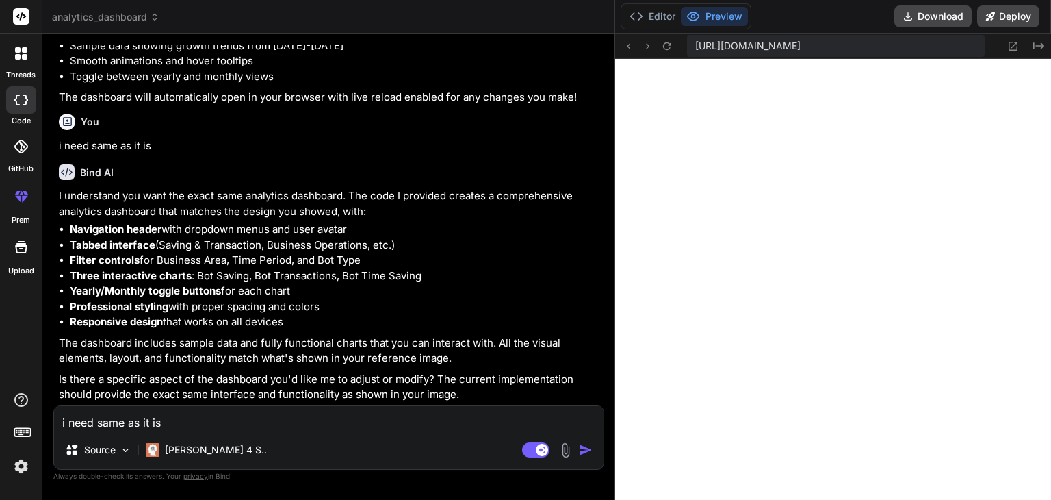
scroll to position [1259, 0]
click at [397, 411] on textarea "i need same as it is" at bounding box center [329, 418] width 550 height 25
type textarea "c"
type textarea "x"
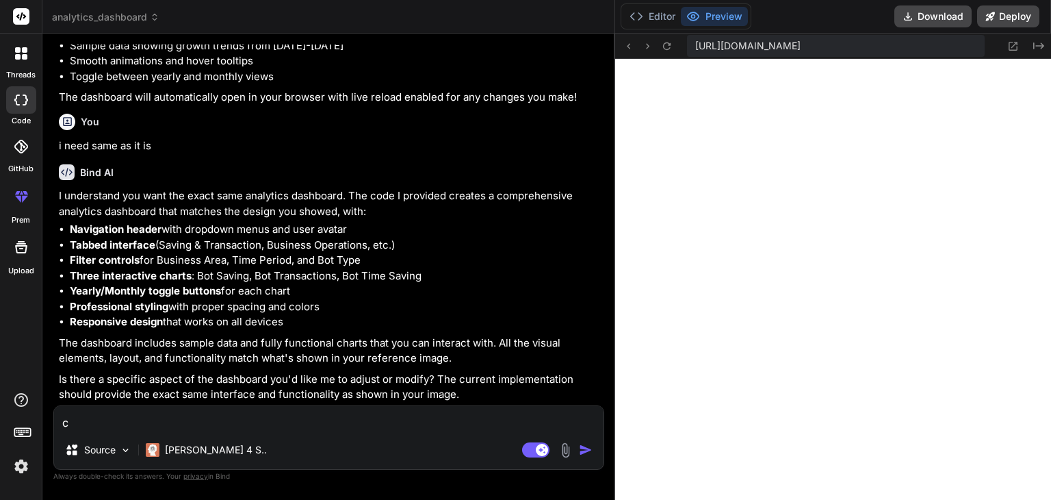
type textarea "ch"
type textarea "x"
type textarea "cha"
type textarea "x"
type textarea "char"
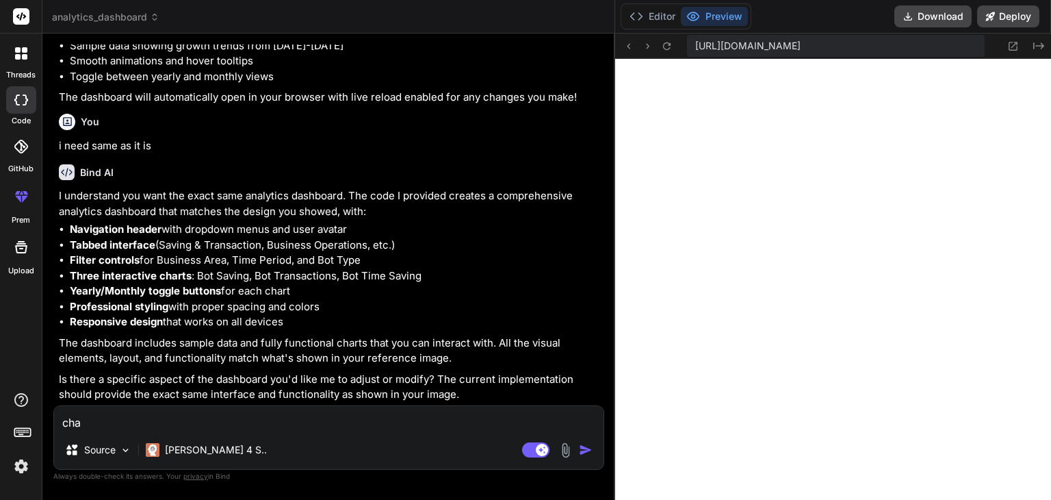
type textarea "x"
type textarea "chart"
type textarea "x"
type textarea "chart"
type textarea "x"
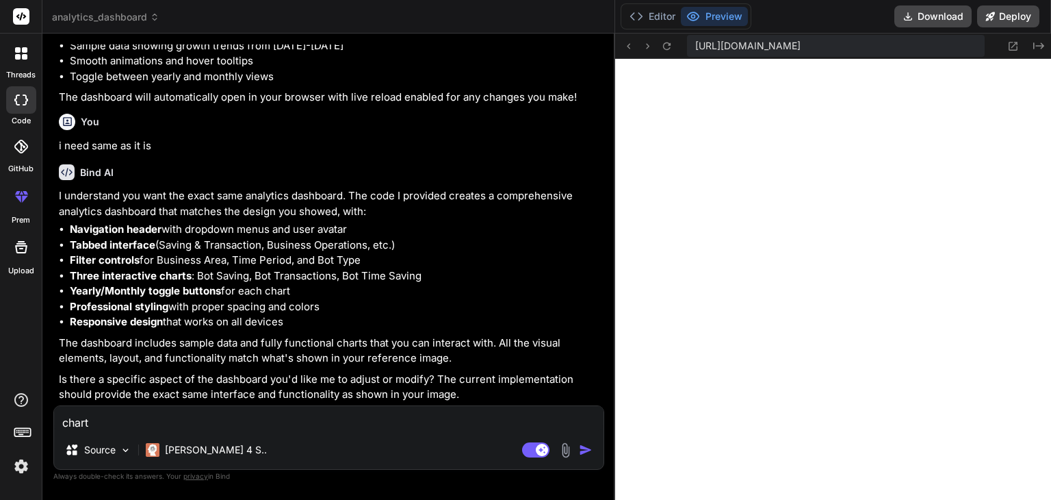
type textarea "chart i"
type textarea "x"
type textarea "chart is"
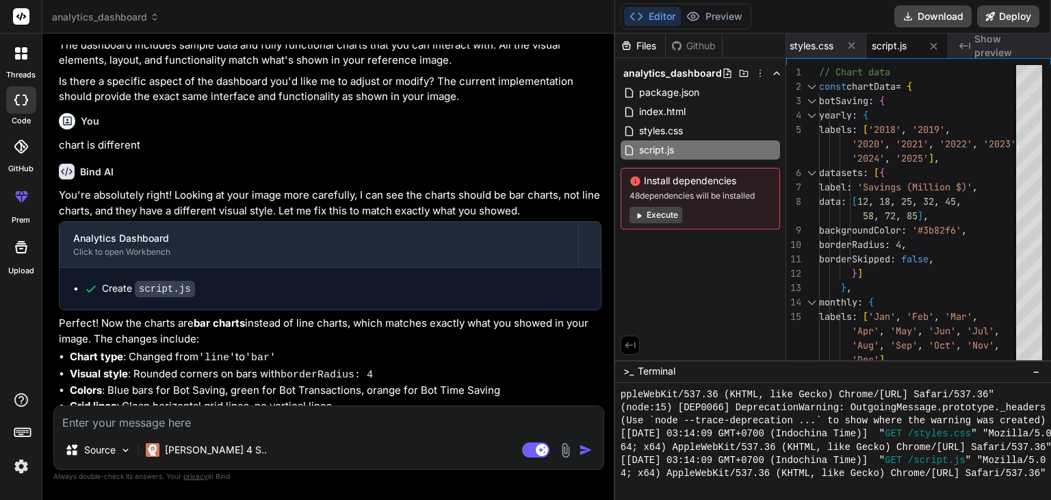
scroll to position [1533, 0]
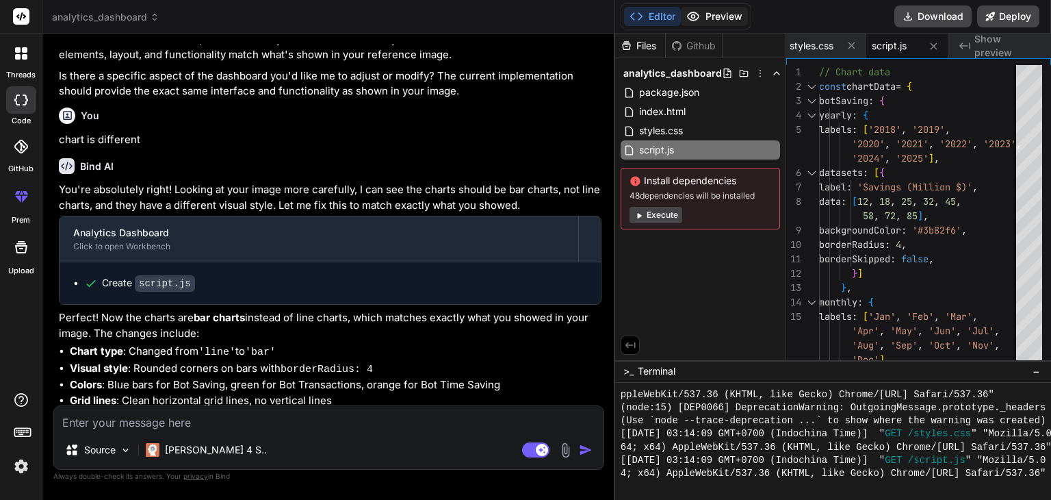
click at [714, 20] on button "Preview" at bounding box center [714, 16] width 67 height 19
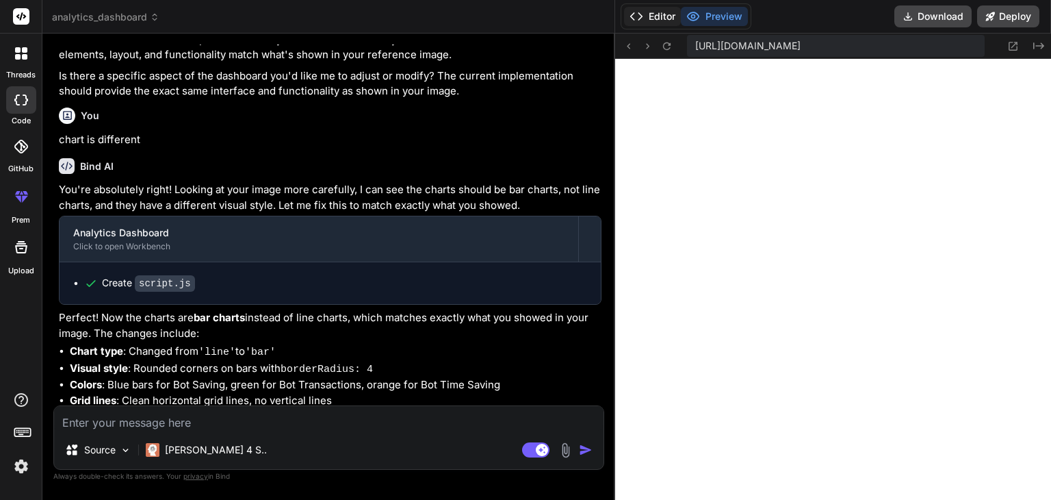
click at [656, 20] on button "Editor" at bounding box center [652, 16] width 57 height 19
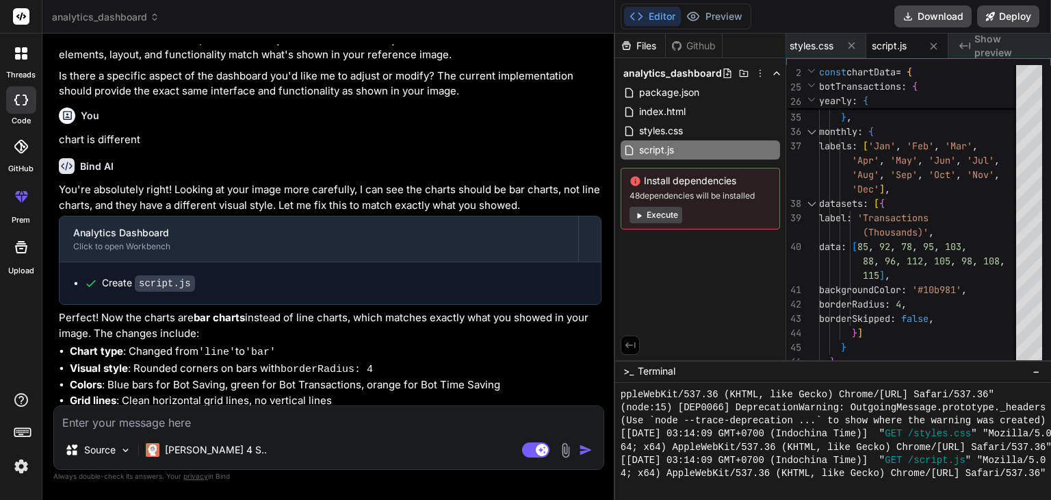
click at [972, 42] on div "Created with Pixso. Show preview" at bounding box center [1000, 46] width 103 height 25
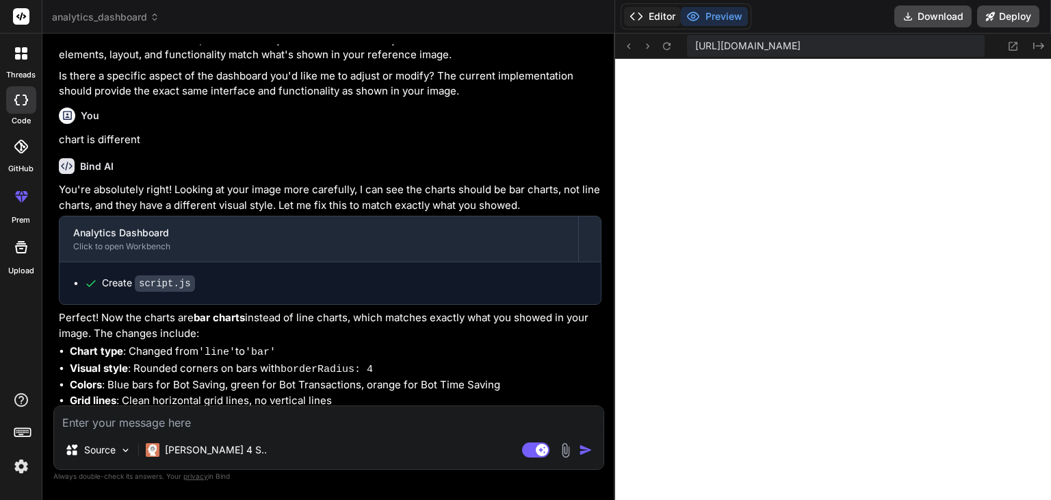
click at [671, 15] on button "Editor" at bounding box center [652, 16] width 57 height 19
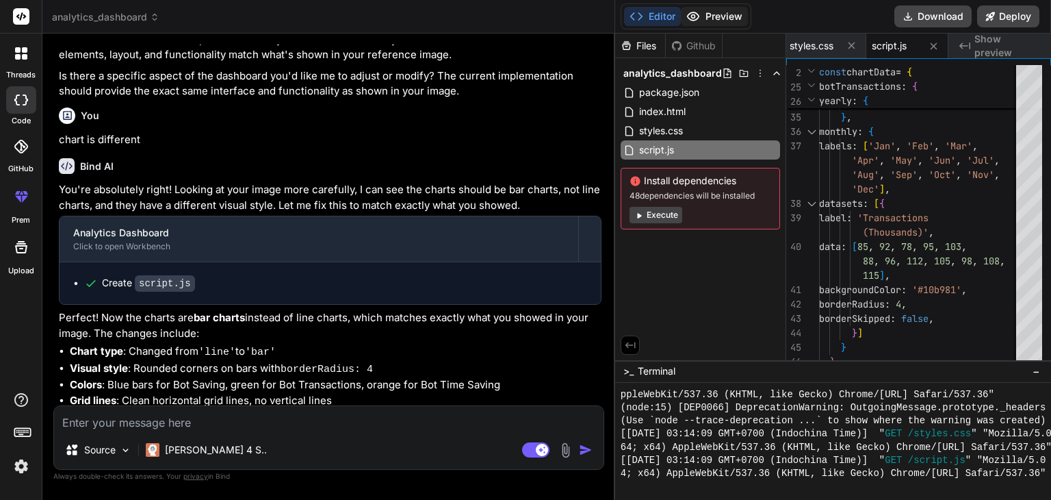
click at [691, 14] on icon at bounding box center [693, 17] width 14 height 14
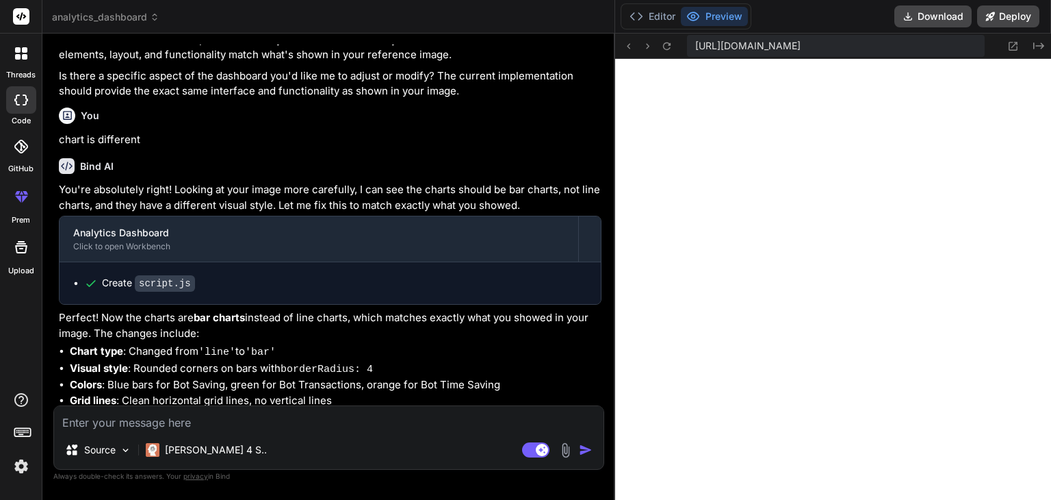
click at [234, 422] on textarea at bounding box center [329, 418] width 550 height 25
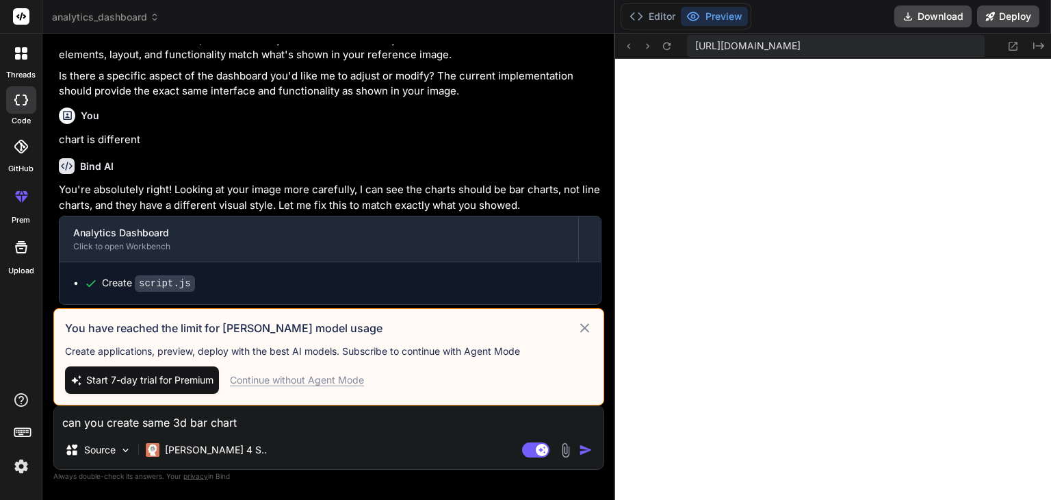
click at [584, 447] on img "button" at bounding box center [586, 450] width 14 height 14
click at [586, 324] on icon at bounding box center [585, 328] width 16 height 16
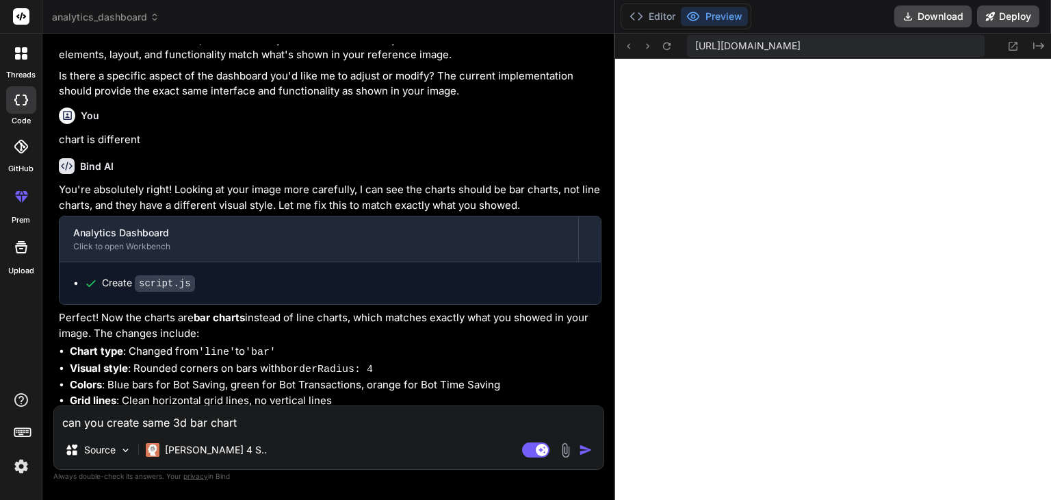
click at [589, 448] on img "button" at bounding box center [586, 450] width 14 height 14
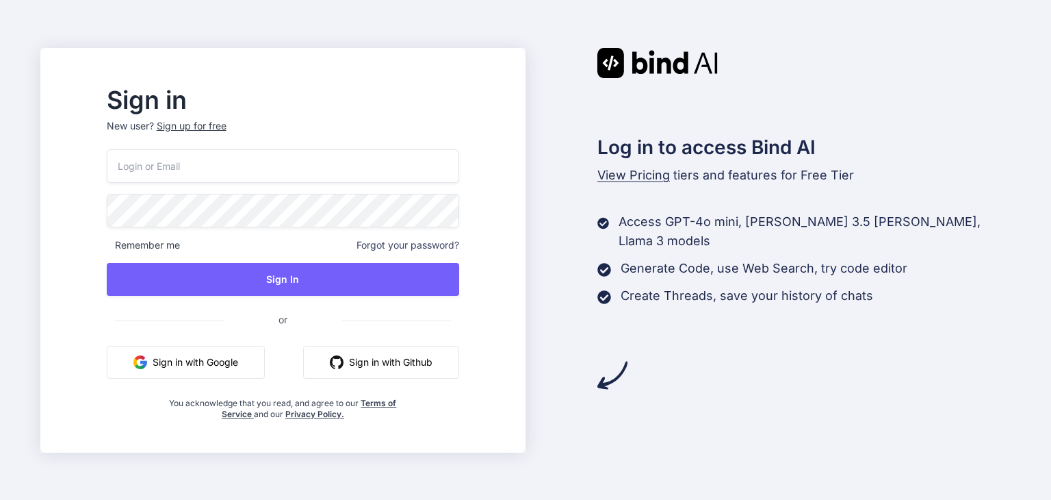
click at [279, 154] on input "email" at bounding box center [283, 166] width 352 height 34
click at [290, 149] on input "email" at bounding box center [283, 166] width 352 height 34
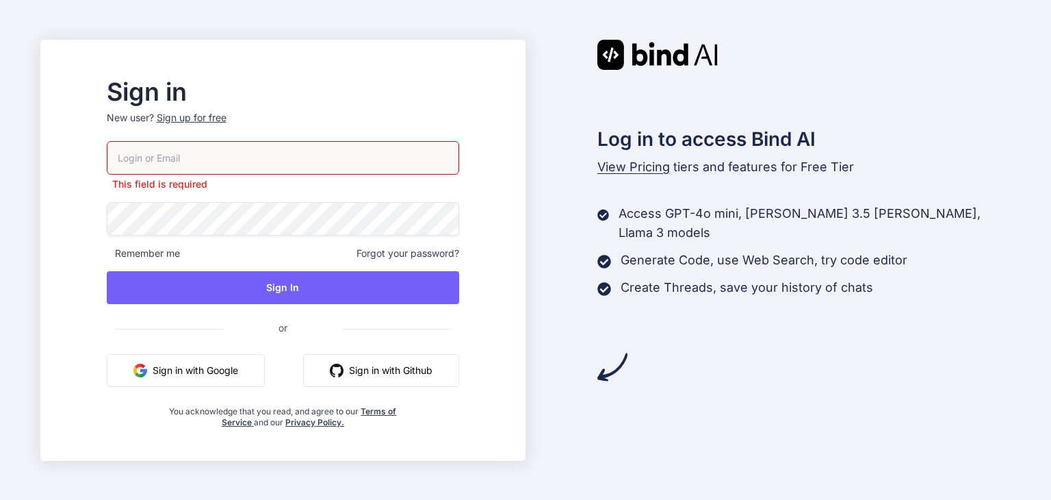
click at [178, 149] on input "email" at bounding box center [283, 158] width 352 height 34
click at [342, 336] on span "or" at bounding box center [283, 328] width 118 height 34
click at [227, 117] on div "Sign up for free" at bounding box center [192, 118] width 70 height 14
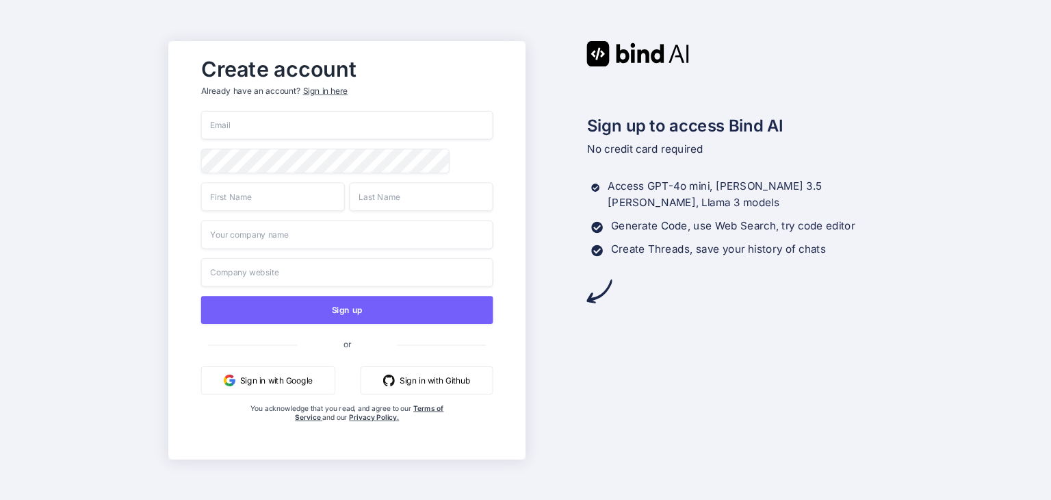
click at [246, 124] on input "email" at bounding box center [347, 125] width 292 height 29
click at [219, 120] on input "email" at bounding box center [347, 125] width 292 height 29
paste input "tejumail@yopmail.com"
type input "tejumail@yopmail.com"
click at [263, 191] on input "text" at bounding box center [273, 196] width 144 height 29
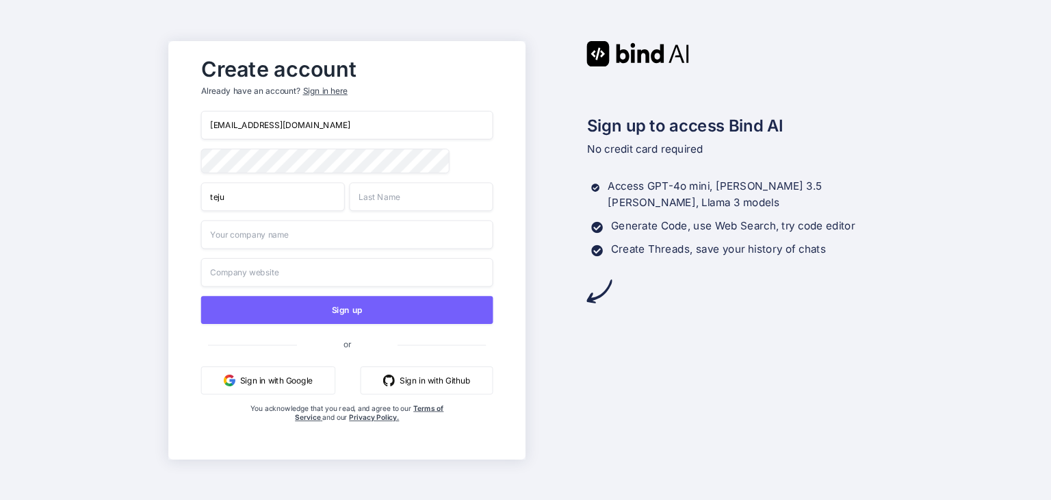
type input "teju"
click at [361, 198] on input "text" at bounding box center [421, 196] width 144 height 29
type input "singh"
click at [245, 235] on input "text" at bounding box center [347, 234] width 292 height 29
type input "ITECH"
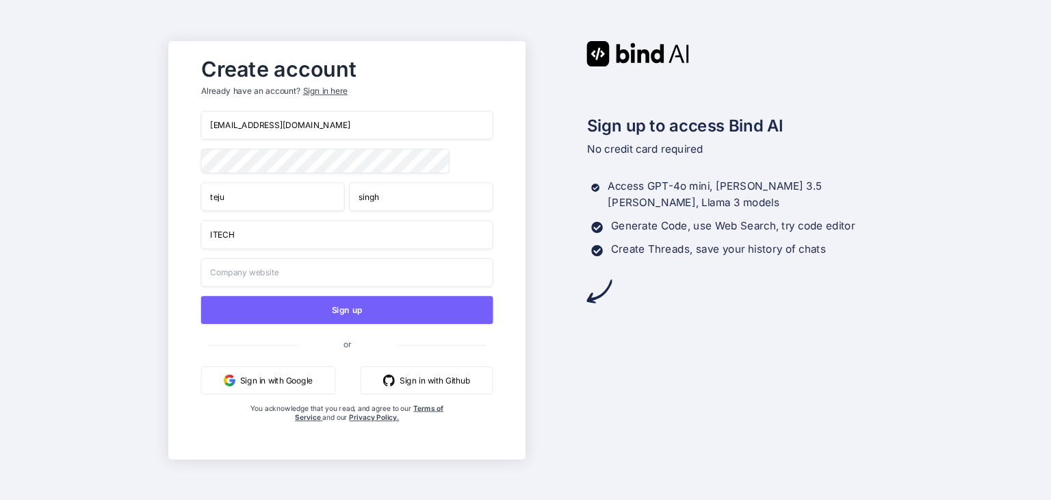
click at [235, 281] on input "text" at bounding box center [347, 271] width 292 height 29
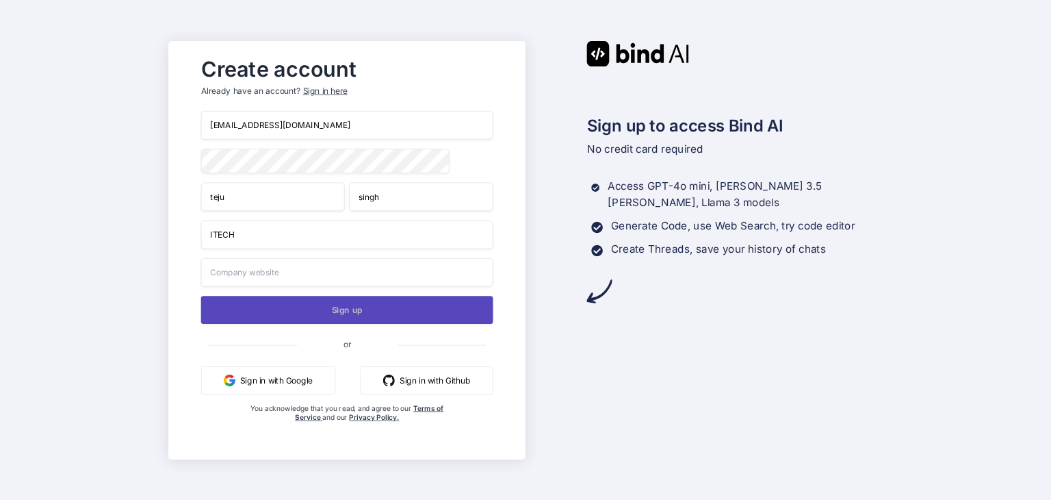
click at [383, 309] on button "Sign up" at bounding box center [347, 310] width 292 height 28
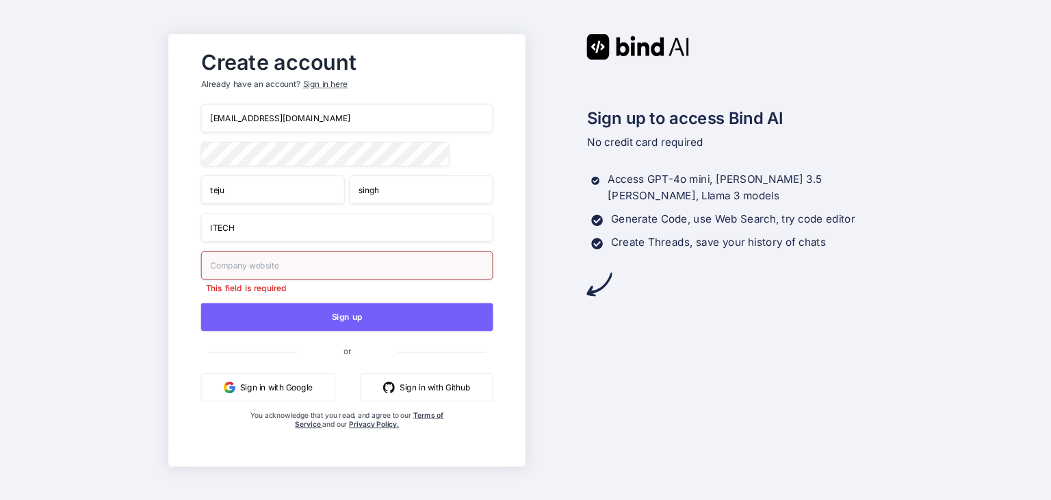
click at [249, 260] on input "text" at bounding box center [347, 264] width 292 height 29
click at [263, 392] on button "Sign in with Google" at bounding box center [268, 387] width 134 height 28
click at [296, 389] on button "Sign in with Google" at bounding box center [268, 387] width 134 height 28
